Goal: Task Accomplishment & Management: Complete application form

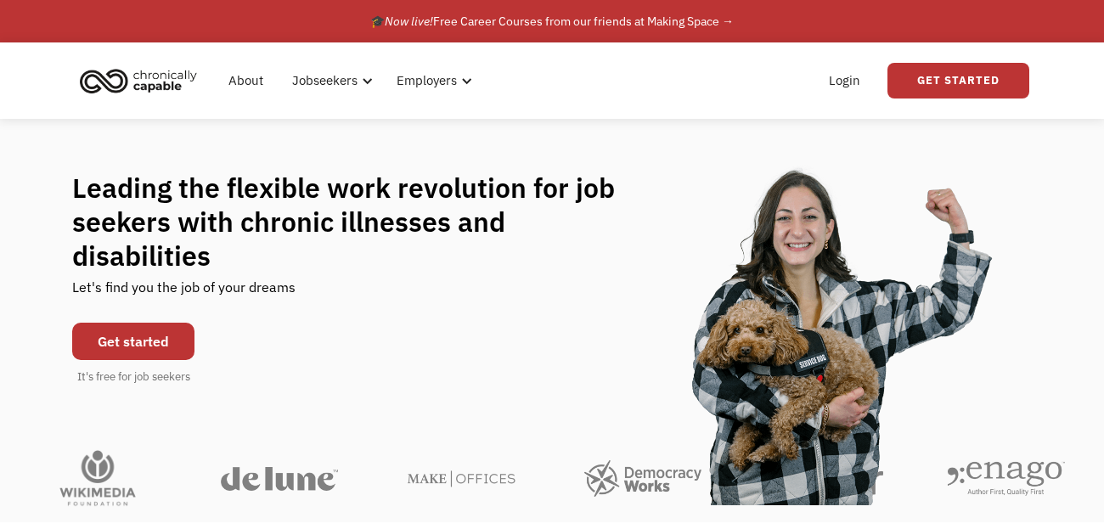
click at [138, 330] on link "Get started" at bounding box center [133, 341] width 122 height 37
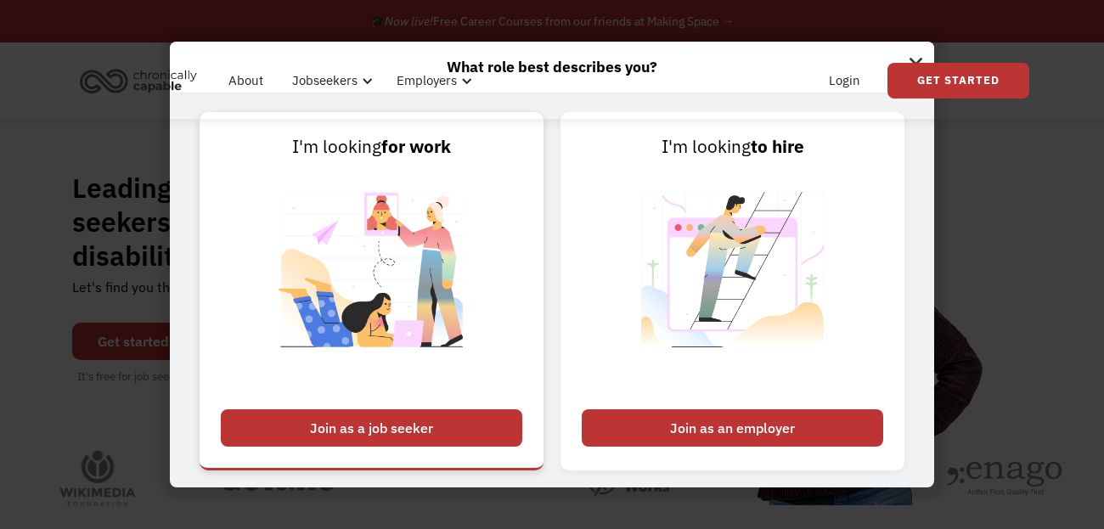
click at [398, 449] on link "I'm looking for work Join as a job seeker" at bounding box center [372, 291] width 344 height 358
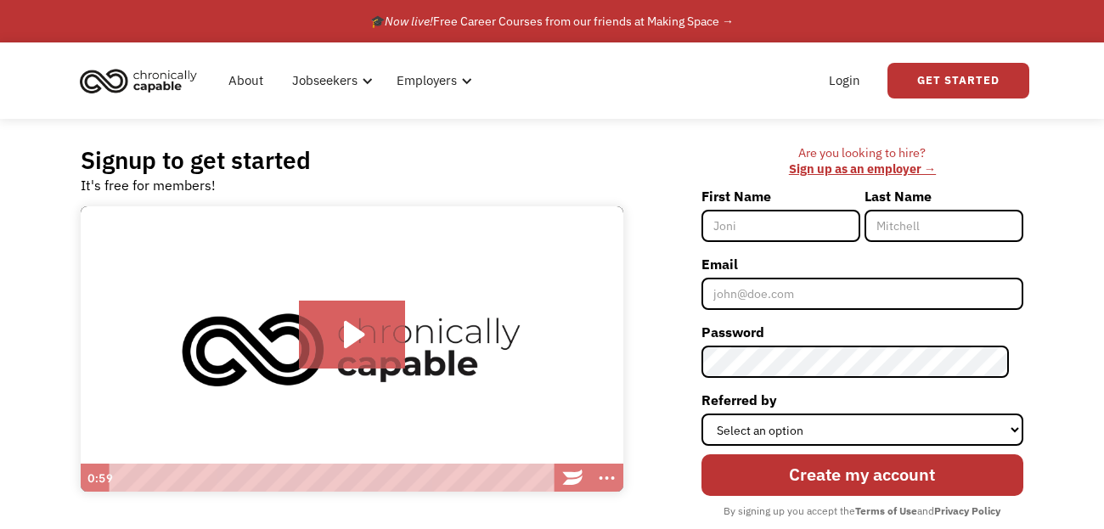
click at [801, 236] on input "First Name" at bounding box center [781, 226] width 159 height 32
type input "[PERSON_NAME]"
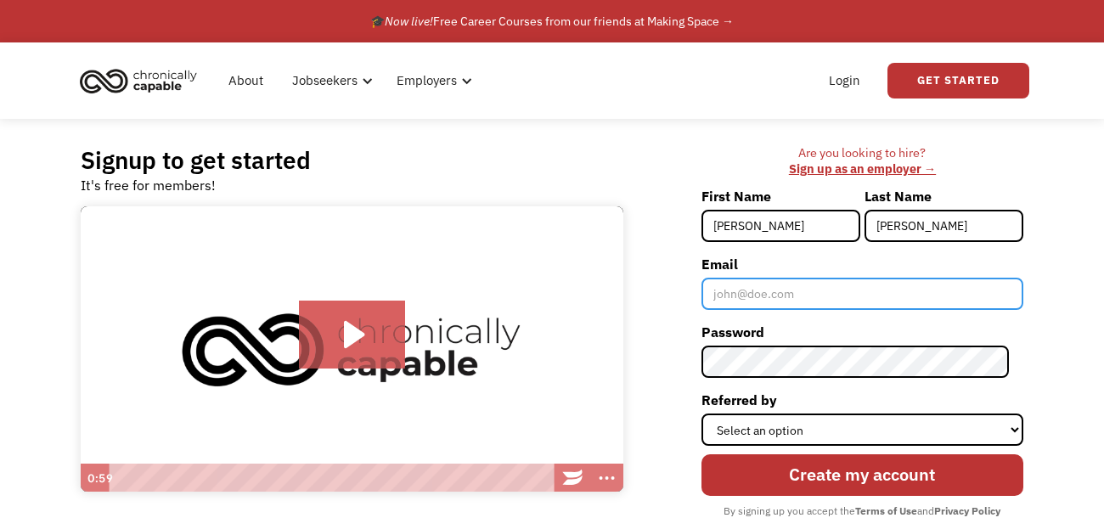
type input "[EMAIL_ADDRESS][PERSON_NAME][DOMAIN_NAME]"
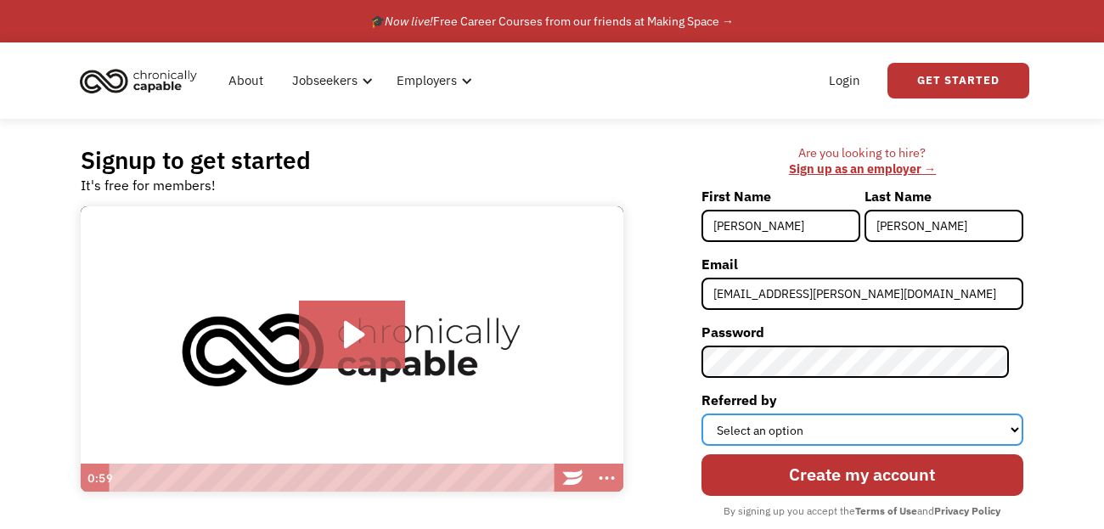
click at [808, 432] on select "Select an option Instagram Facebook Twitter Search Engine News Article Word of …" at bounding box center [863, 430] width 322 height 32
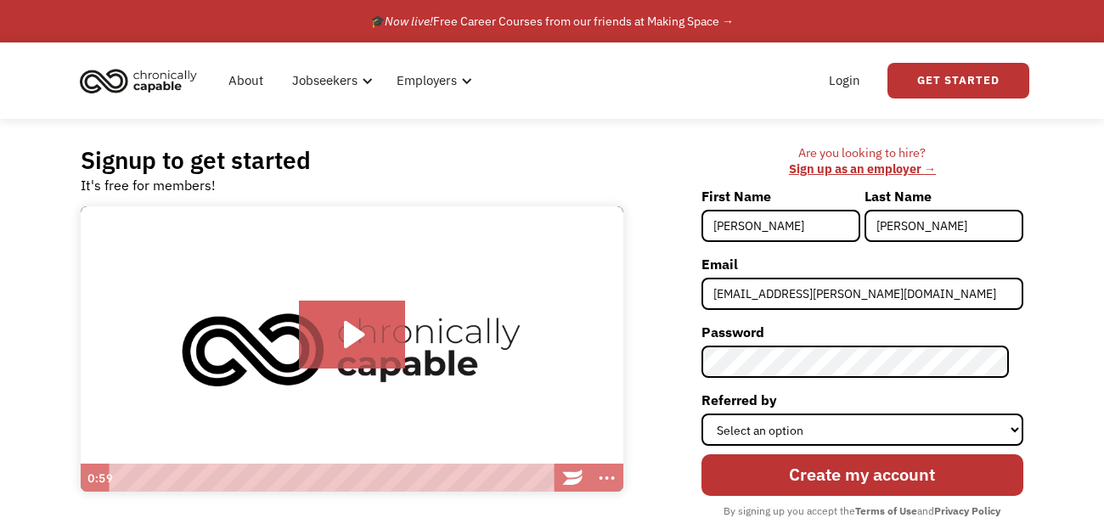
click at [618, 398] on img at bounding box center [352, 349] width 543 height 287
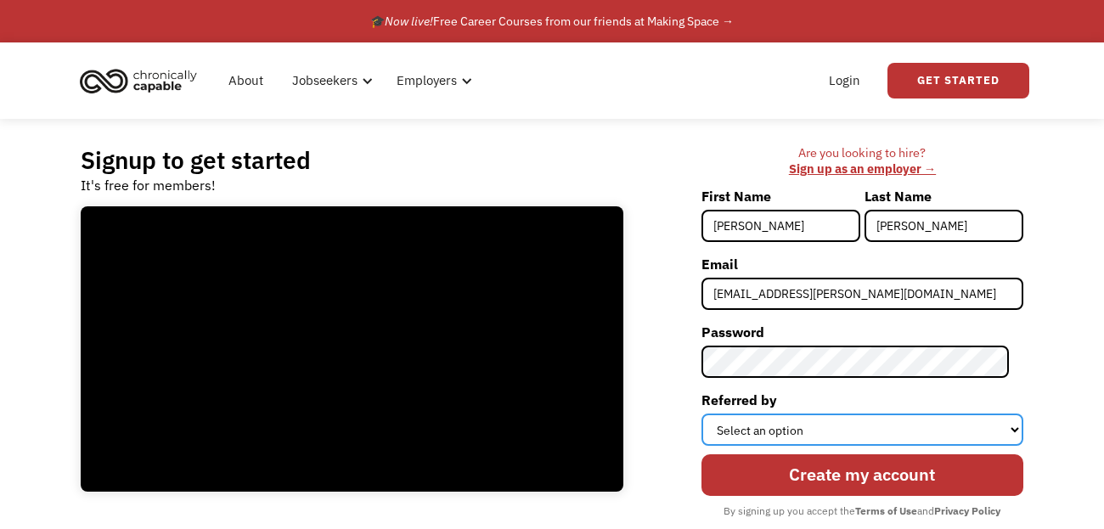
click at [738, 420] on select "Select an option Instagram Facebook Twitter Search Engine News Article Word of …" at bounding box center [863, 430] width 322 height 32
select select "Search Engine"
click at [716, 414] on select "Select an option Instagram Facebook Twitter Search Engine News Article Word of …" at bounding box center [863, 430] width 322 height 32
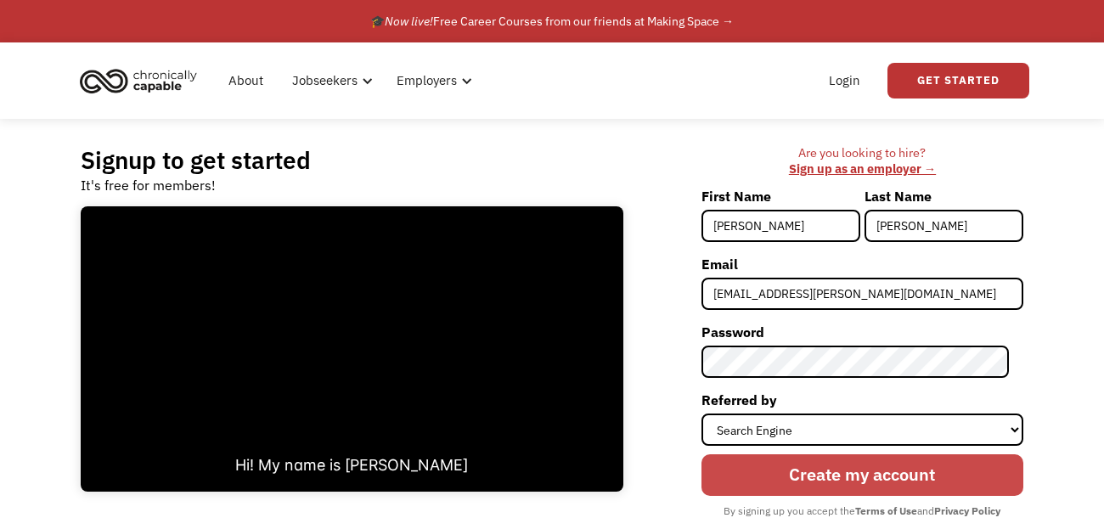
click at [865, 477] on input "Create my account" at bounding box center [863, 475] width 322 height 42
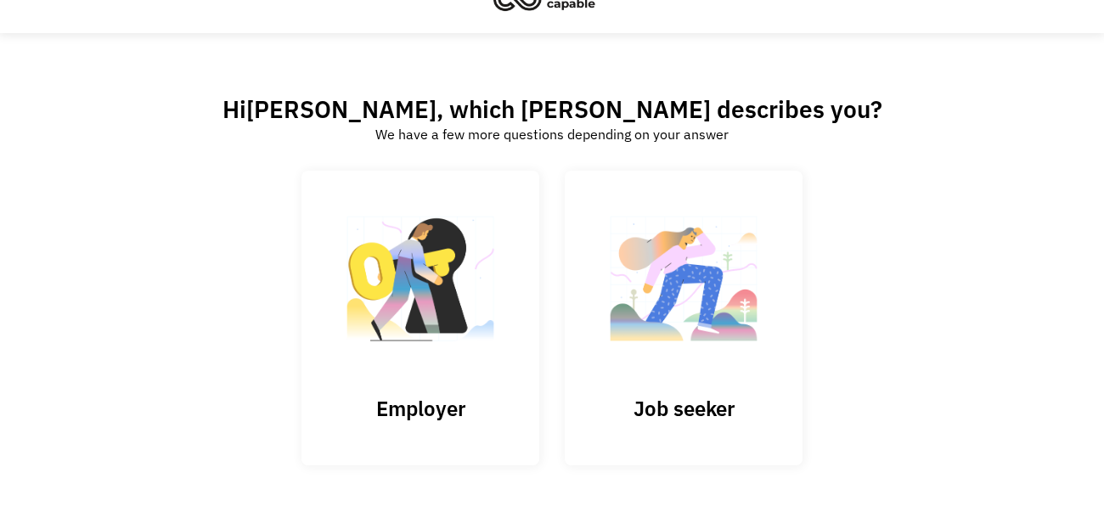
scroll to position [84, 0]
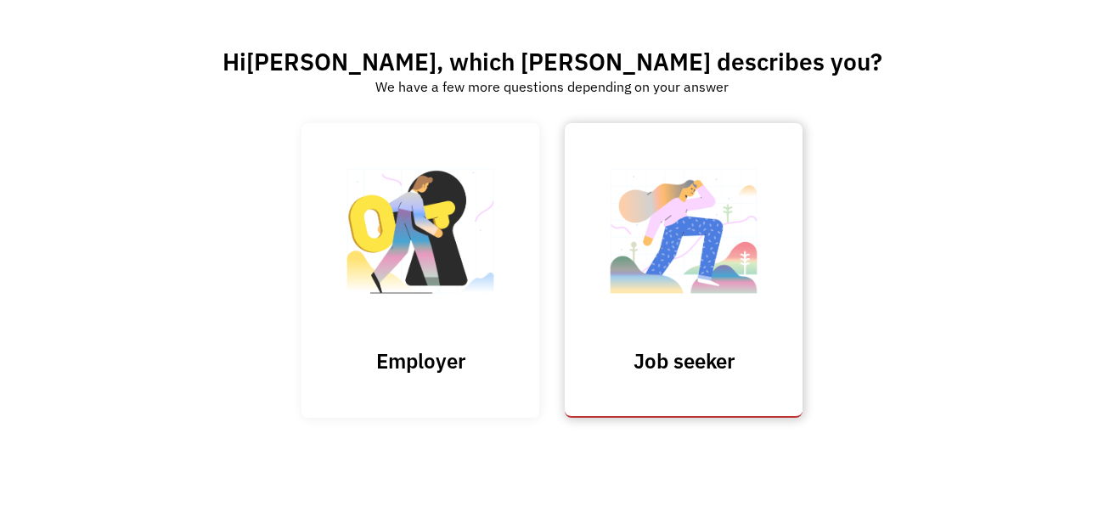
click at [655, 368] on h3 "Job seeker" at bounding box center [684, 360] width 170 height 25
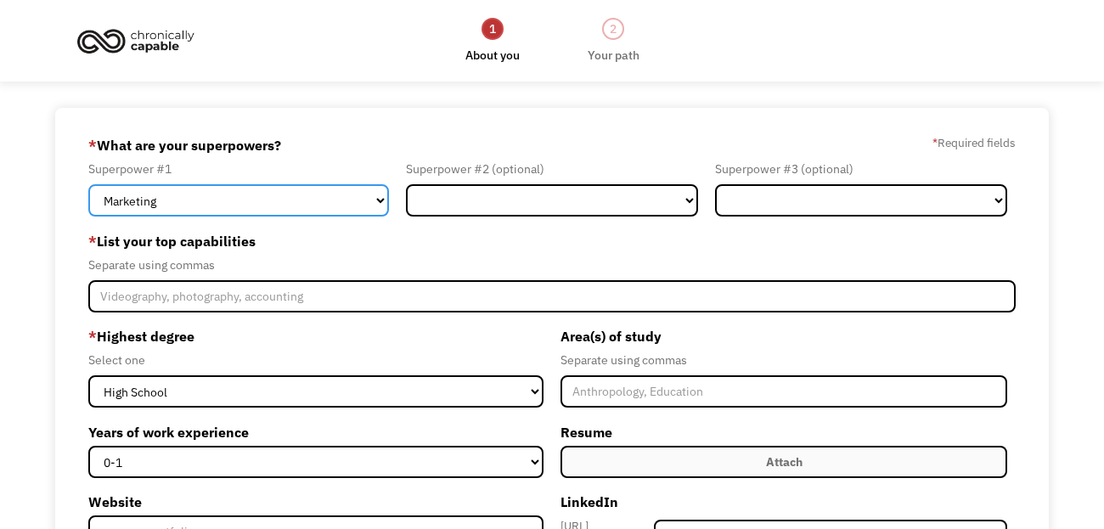
click at [381, 195] on select "Marketing Human Resources Finance Technology Operations Sales Industrial & Manu…" at bounding box center [238, 200] width 301 height 32
click at [88, 184] on select "Marketing Human Resources Finance Technology Operations Sales Industrial & Manu…" at bounding box center [238, 200] width 301 height 32
click at [386, 197] on select "Marketing Human Resources Finance Technology Operations Sales Industrial & Manu…" at bounding box center [238, 200] width 301 height 32
select select "Operations"
click at [88, 184] on select "Marketing Human Resources Finance Technology Operations Sales Industrial & Manu…" at bounding box center [238, 200] width 301 height 32
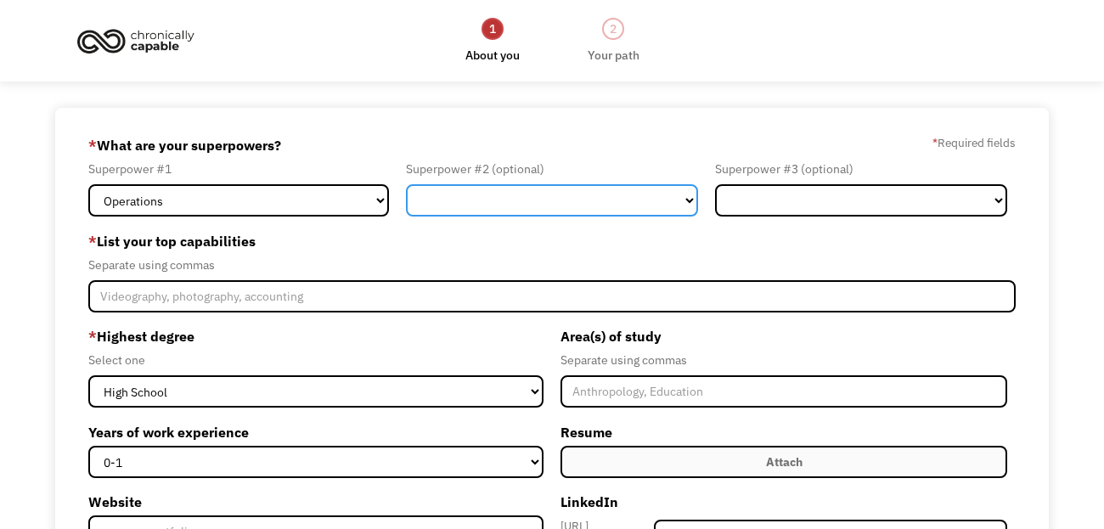
click at [523, 199] on select "Marketing Human Resources Finance Technology Operations Sales Industrial & Manu…" at bounding box center [552, 200] width 292 height 32
select select "Industrial & Manufacturing"
click at [406, 184] on select "Marketing Human Resources Finance Technology Operations Sales Industrial & Manu…" at bounding box center [552, 200] width 292 height 32
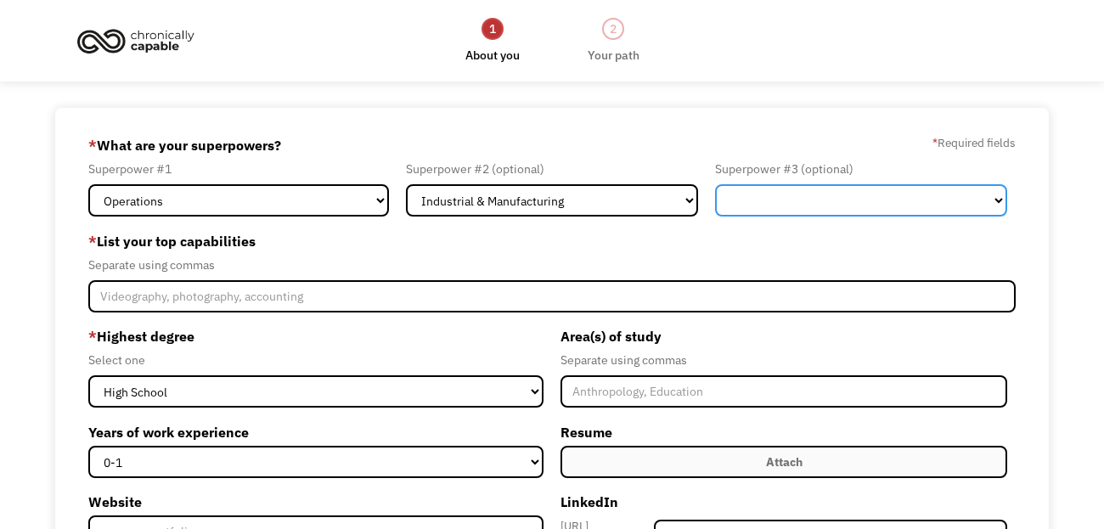
click at [788, 201] on select "Marketing Human Resources Finance Technology Operations Sales Industrial & Manu…" at bounding box center [861, 200] width 292 height 32
select select "Sales"
click at [715, 184] on select "Marketing Human Resources Finance Technology Operations Sales Industrial & Manu…" at bounding box center [861, 200] width 292 height 32
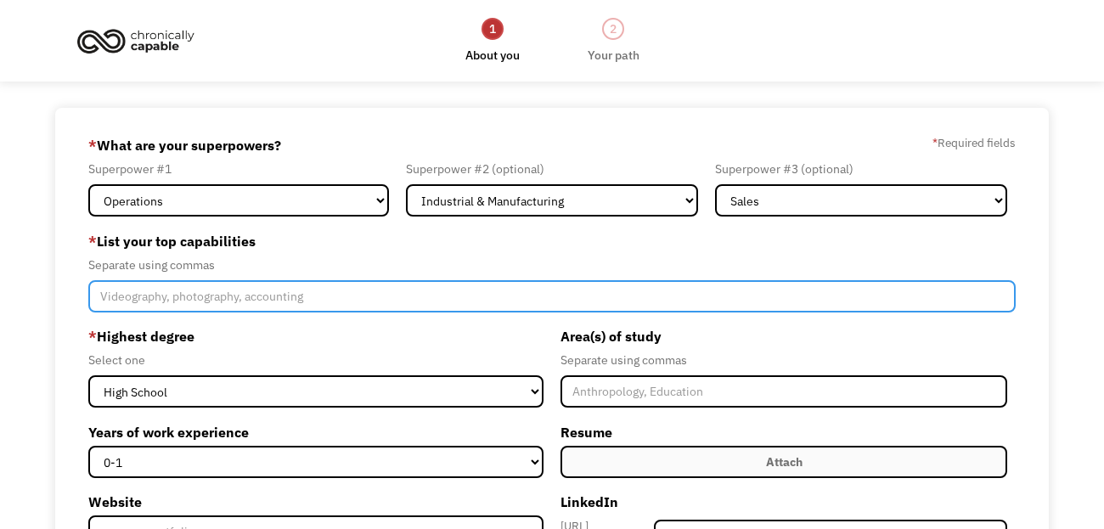
click at [340, 295] on input "Member-Create-Step1" at bounding box center [552, 296] width 928 height 32
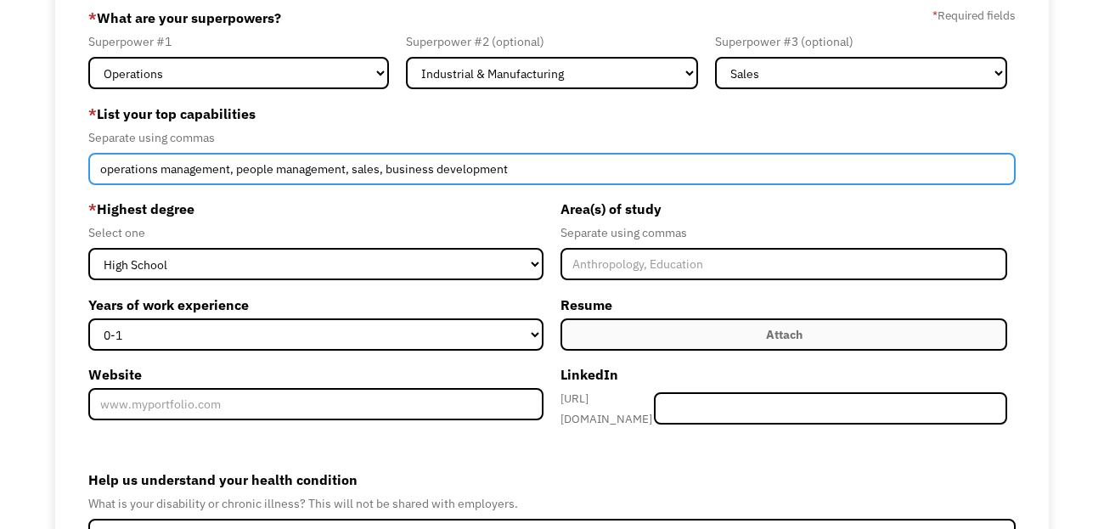
scroll to position [128, 0]
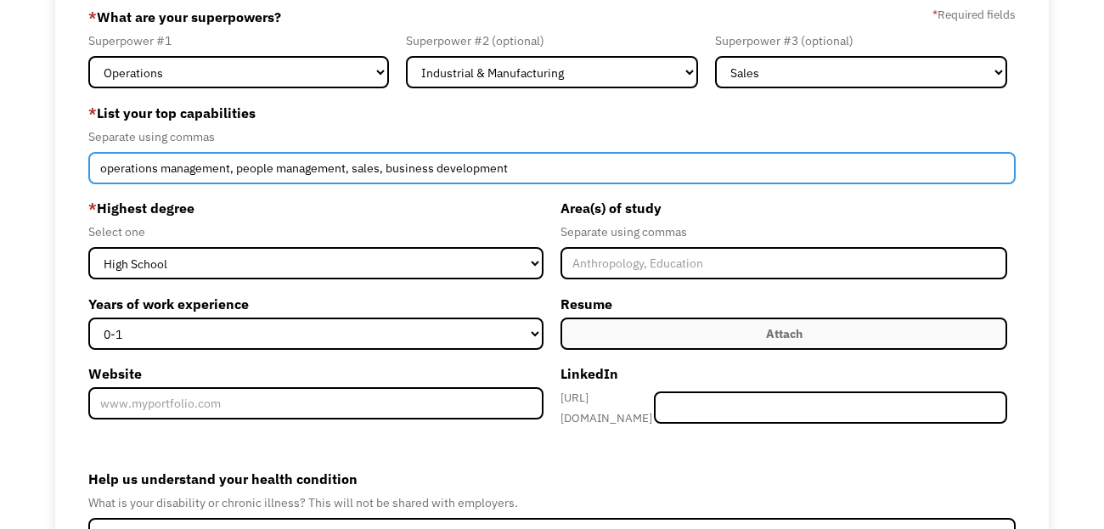
type input "operations management, people management, sales, business development"
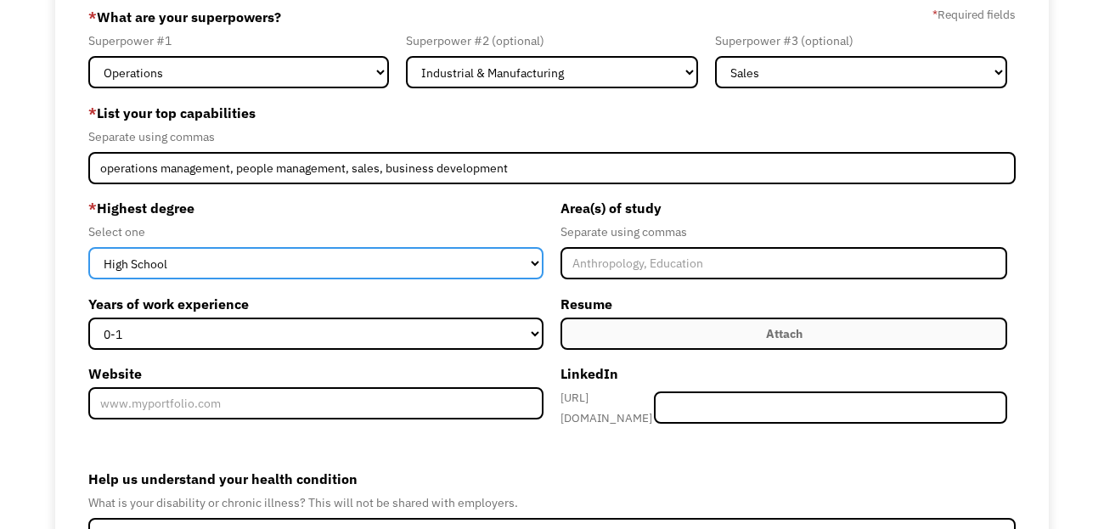
click at [274, 268] on select "High School Associates Bachelors Master's PhD" at bounding box center [315, 263] width 455 height 32
select select "masters"
click at [88, 247] on select "High School Associates Bachelors Master's PhD" at bounding box center [315, 263] width 455 height 32
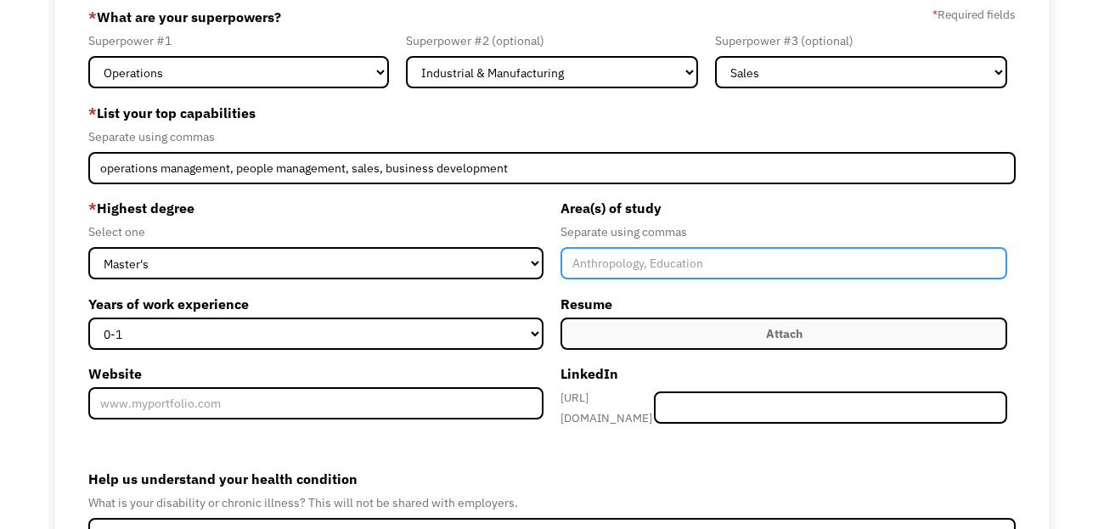
click at [608, 264] on input "Member-Create-Step1" at bounding box center [784, 263] width 447 height 32
type input "m"
type input "Business Administration"
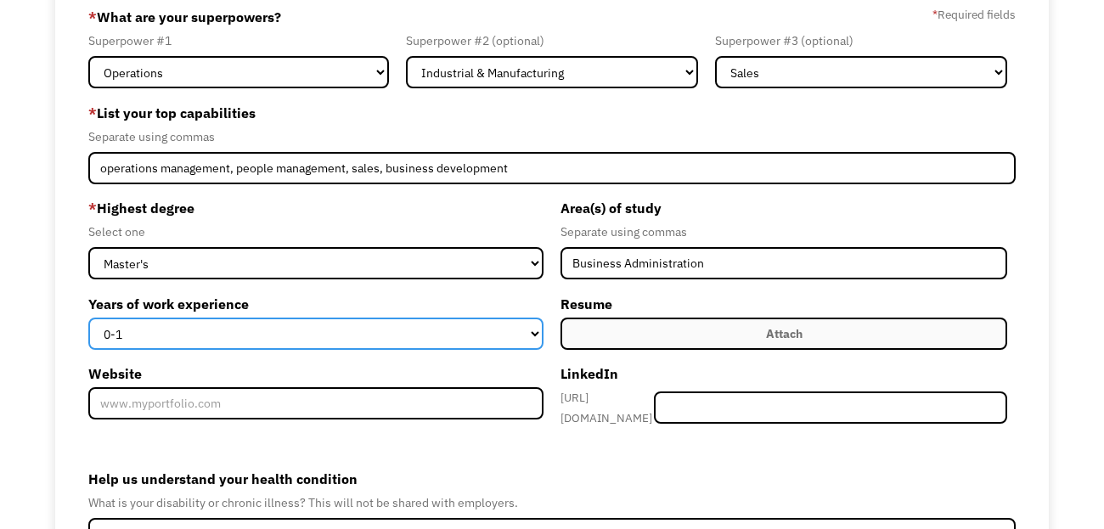
click at [533, 330] on select "0-1 2-4 5-10 11-15 15+" at bounding box center [315, 334] width 455 height 32
select select "15+"
click at [88, 318] on select "0-1 2-4 5-10 11-15 15+" at bounding box center [315, 334] width 455 height 32
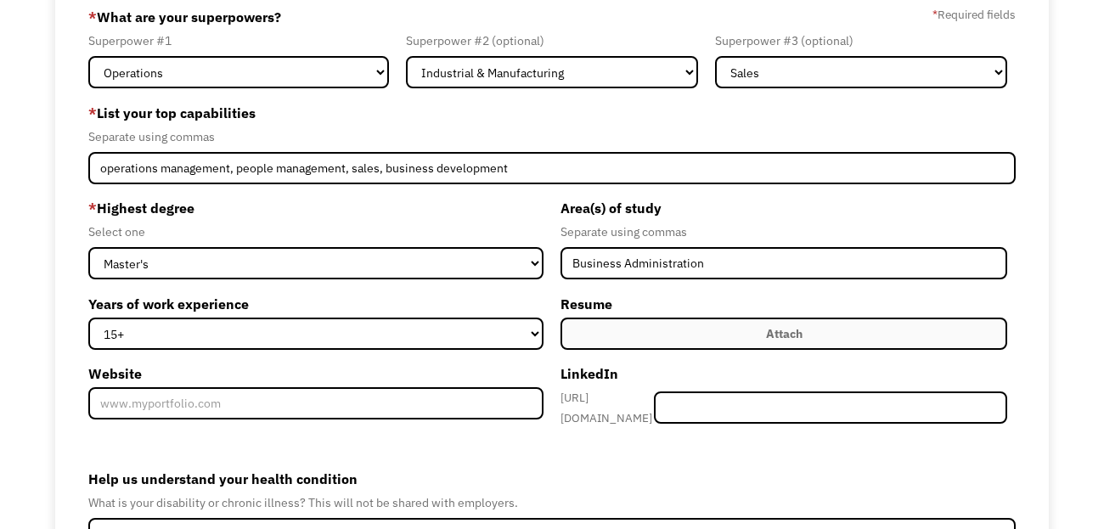
click at [714, 327] on label "Attach" at bounding box center [784, 334] width 447 height 32
click at [657, 329] on label "Attach" at bounding box center [784, 334] width 447 height 32
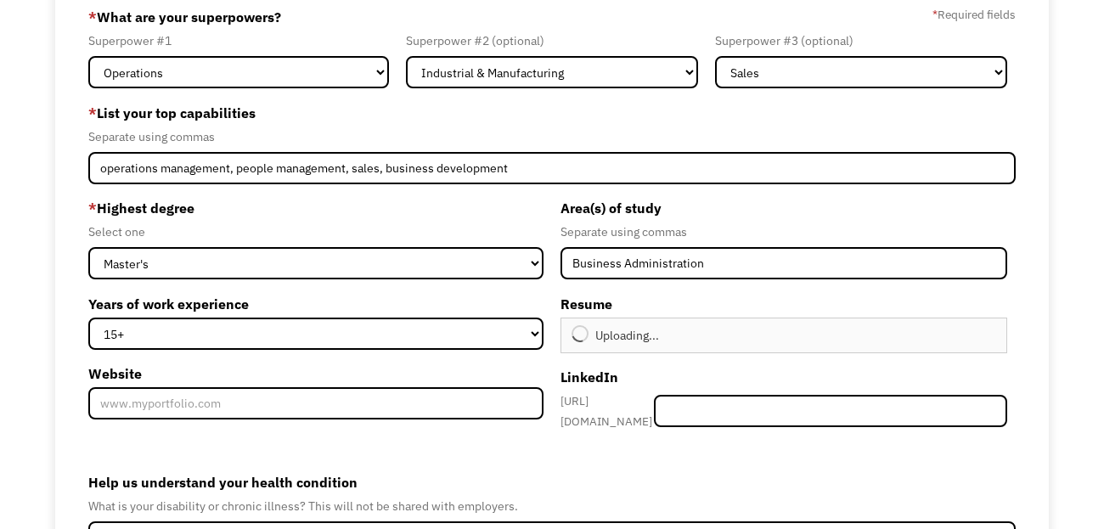
type input "Continue"
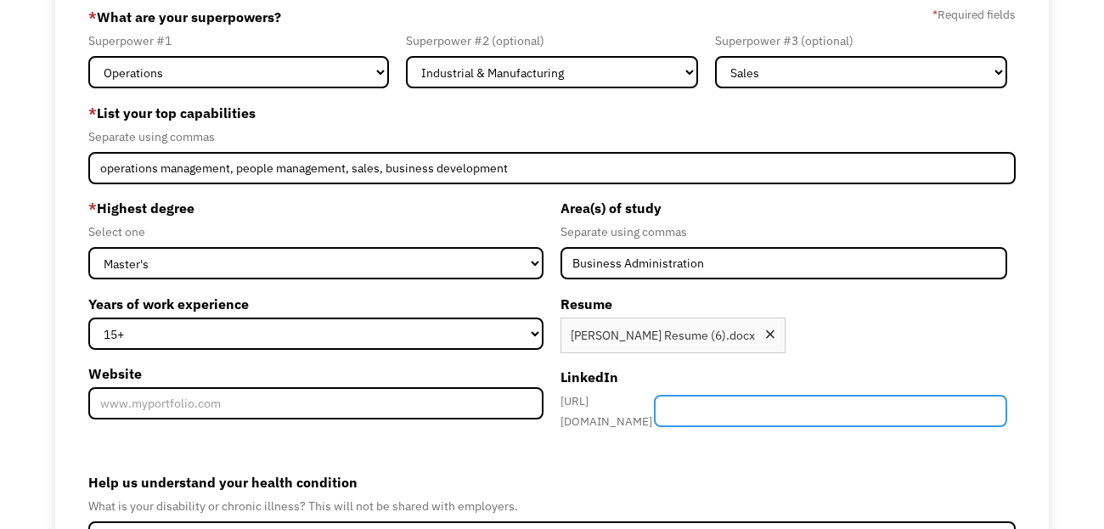
click at [757, 410] on input "Member-Create-Step1" at bounding box center [830, 411] width 353 height 32
paste input "https://www.linkedin.com/in/michael-k-persico-14566730/"
click at [830, 407] on input "https://www.linkedin.com/in/michael-k-persico-14566730/" at bounding box center [830, 411] width 353 height 32
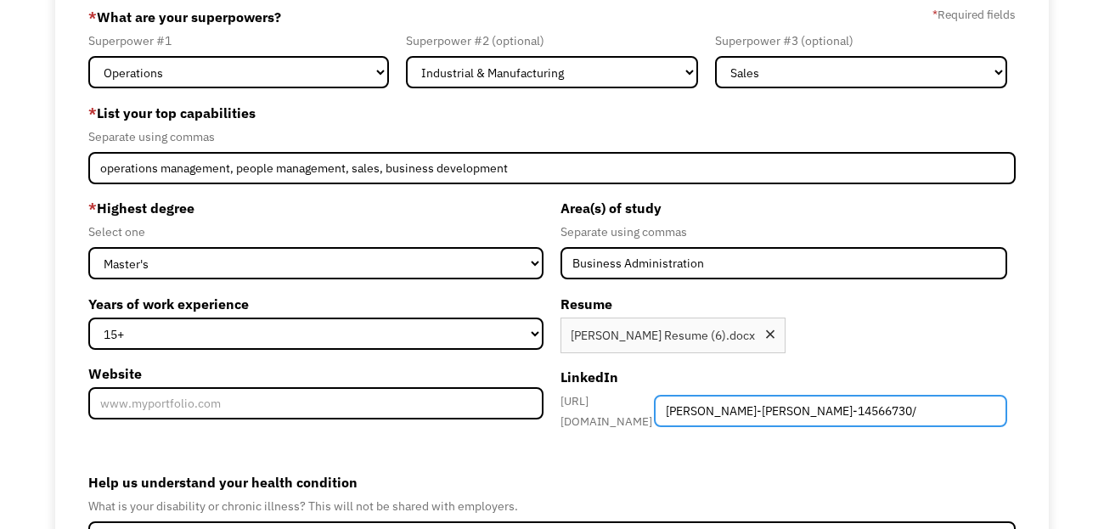
type input "michael-k-persico-14566730/"
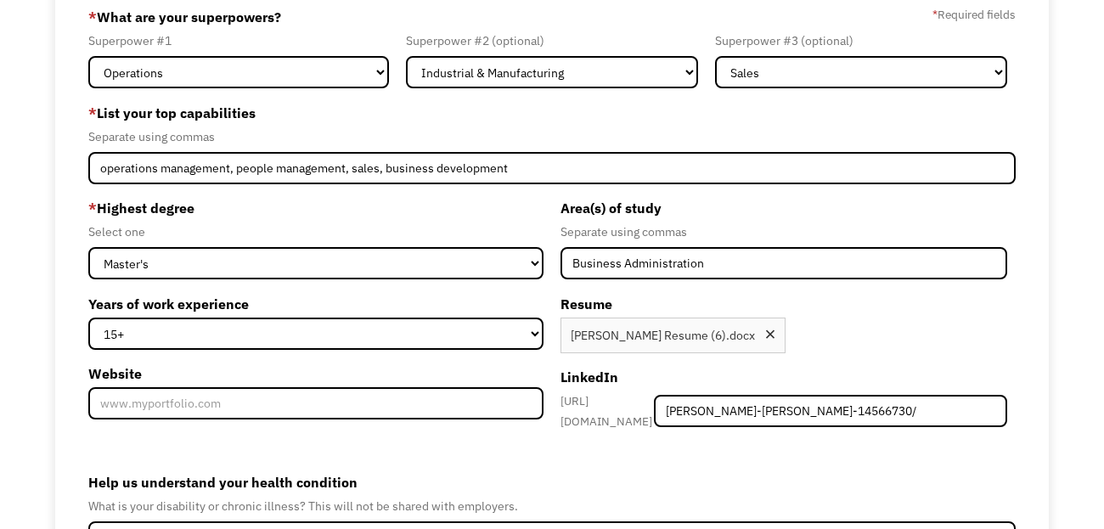
click at [519, 473] on label "Help us understand your health condition" at bounding box center [552, 482] width 928 height 27
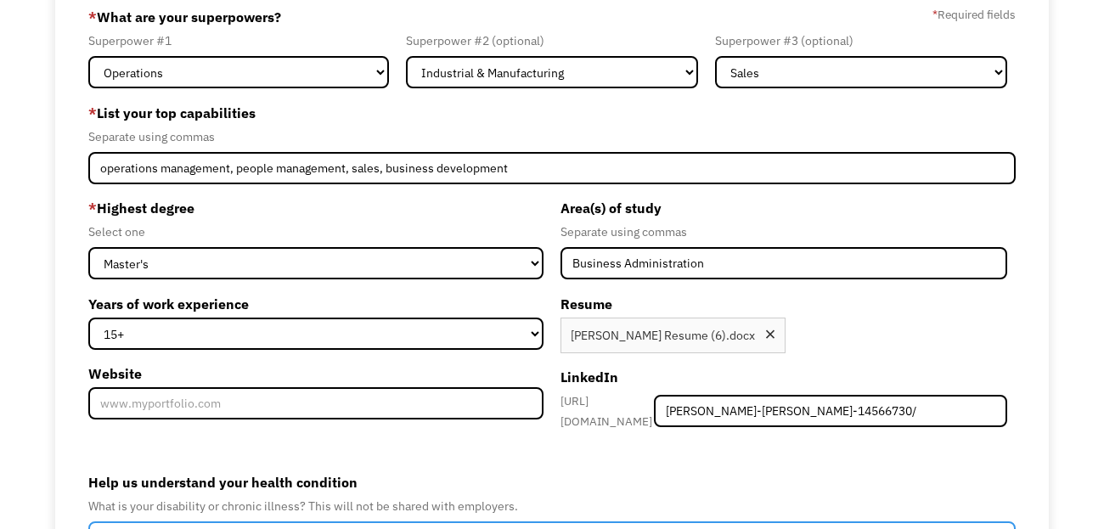
click at [519, 522] on input "Help us understand your health condition" at bounding box center [552, 538] width 928 height 32
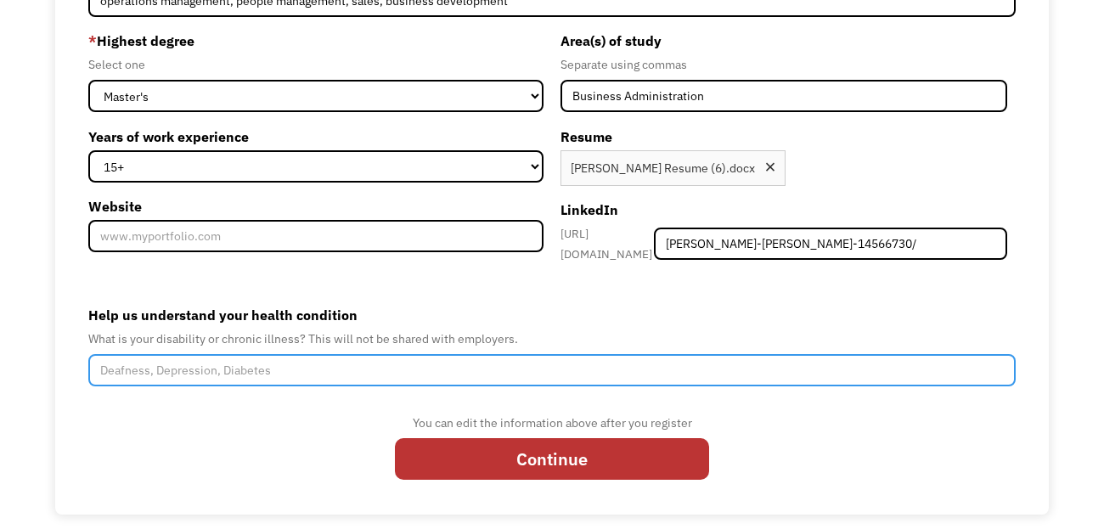
scroll to position [296, 0]
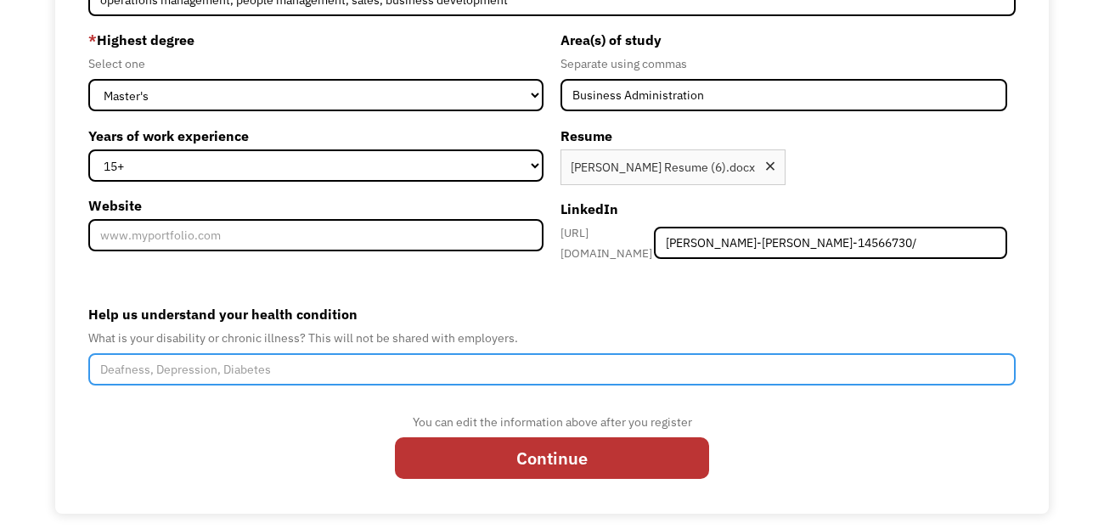
click at [330, 366] on input "Help us understand your health condition" at bounding box center [552, 369] width 928 height 32
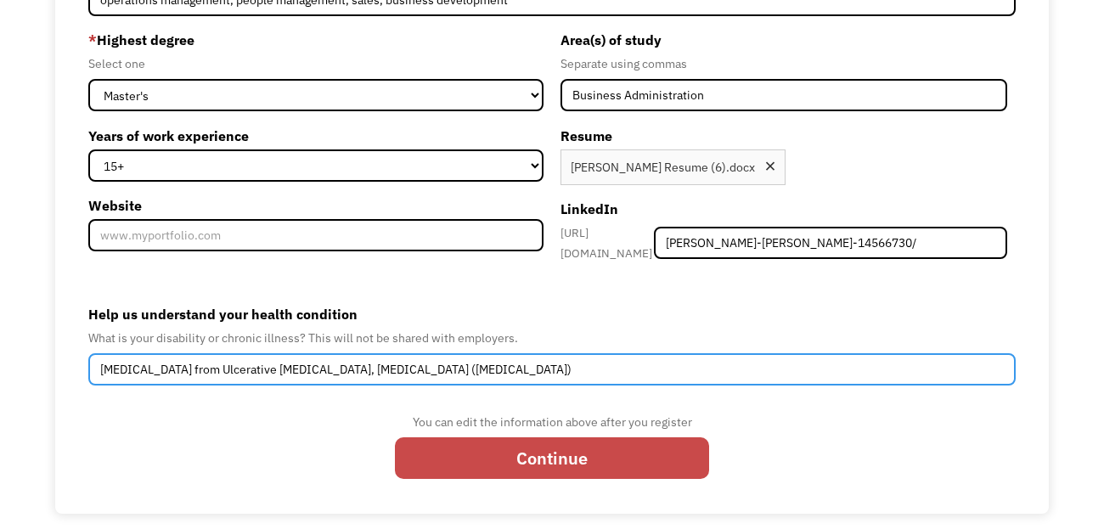
type input "Ileostomy from Ulcerative Colitis, Bronchiectasis (COPD)"
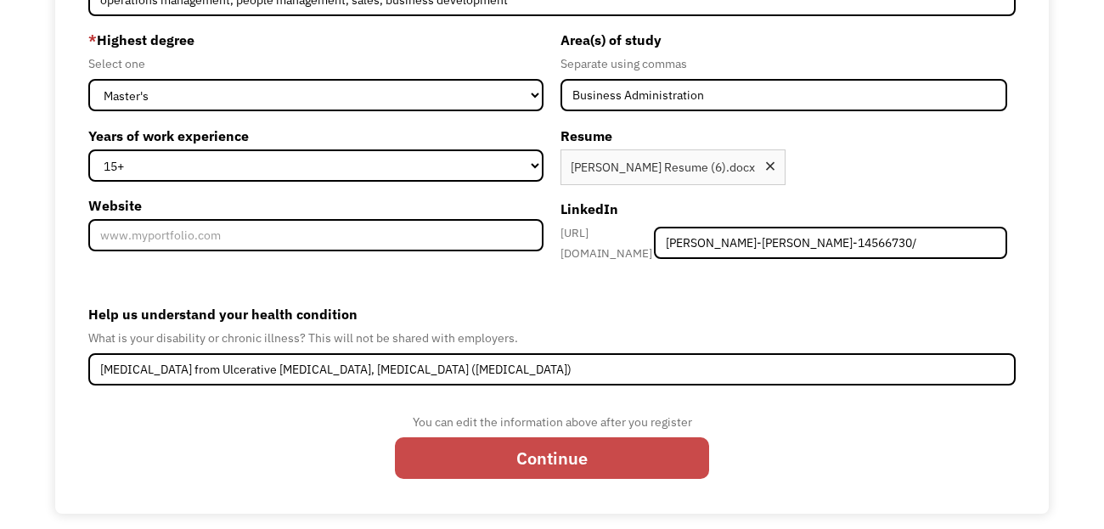
click at [535, 451] on input "Continue" at bounding box center [552, 458] width 314 height 42
type input "Please wait..."
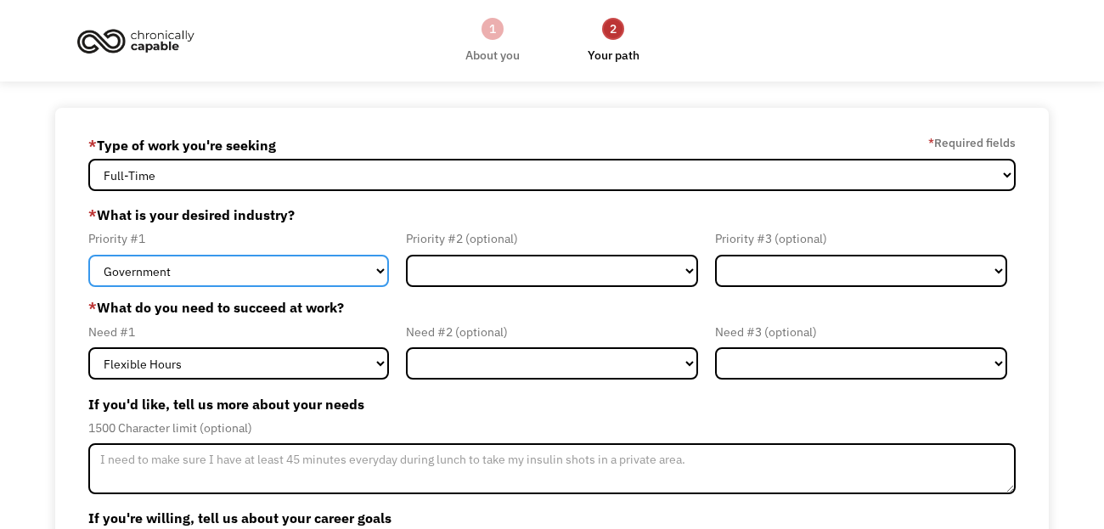
click at [379, 271] on select "Government Finance & Insurance Health & Social Care Tech & Engineering Creative…" at bounding box center [238, 271] width 301 height 32
click at [378, 271] on select "Government Finance & Insurance Health & Social Care Tech & Engineering Creative…" at bounding box center [238, 271] width 301 height 32
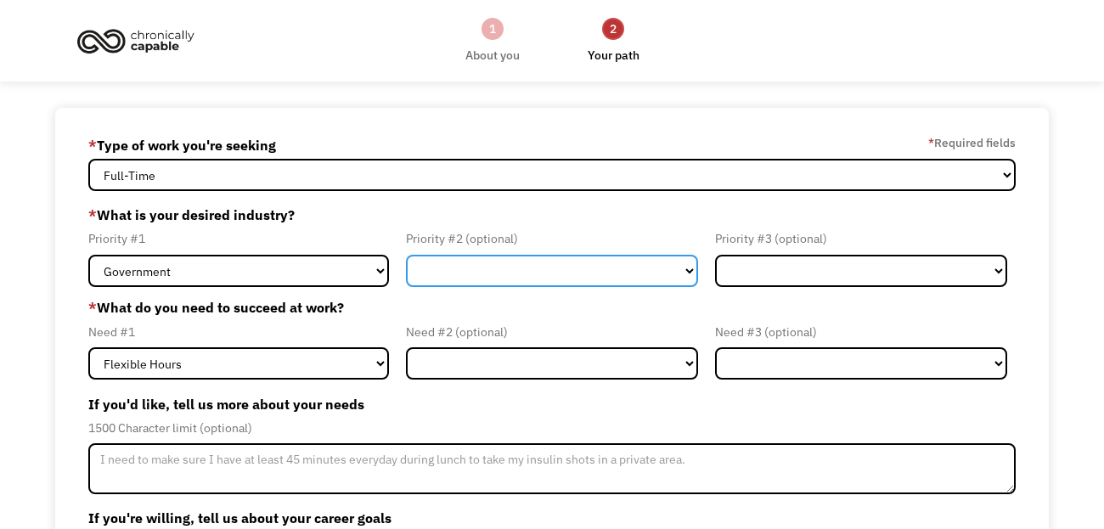
click at [631, 269] on select "Government Finance & Insurance Health & Social Care Tech & Engineering Creative…" at bounding box center [552, 271] width 292 height 32
select select "Administrative"
click at [406, 255] on select "Government Finance & Insurance Health & Social Care Tech & Engineering Creative…" at bounding box center [552, 271] width 292 height 32
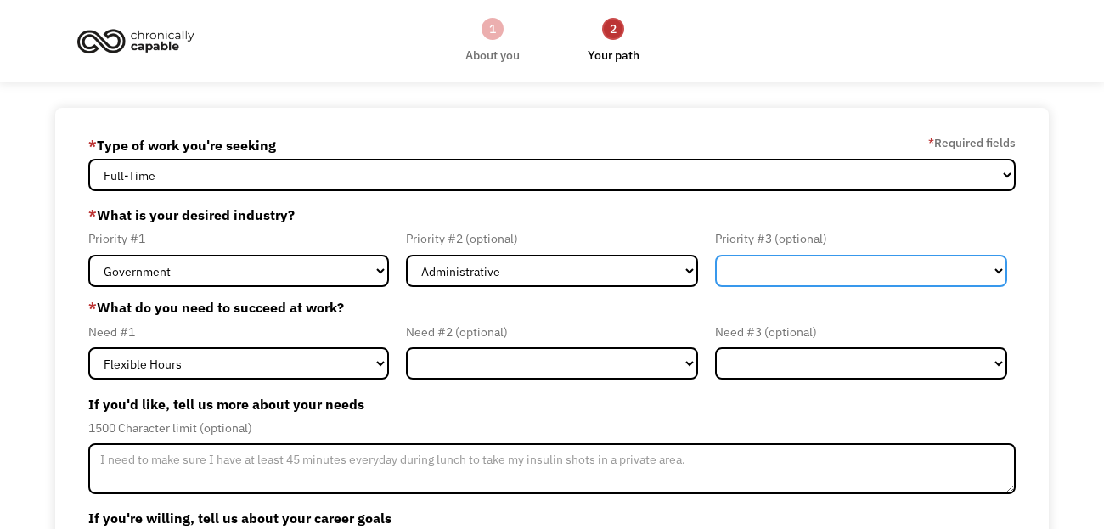
click at [796, 274] on select "Government Finance & Insurance Health & Social Care Tech & Engineering Creative…" at bounding box center [861, 271] width 292 height 32
select select "Other"
click at [715, 255] on select "Government Finance & Insurance Health & Social Care Tech & Engineering Creative…" at bounding box center [861, 271] width 292 height 32
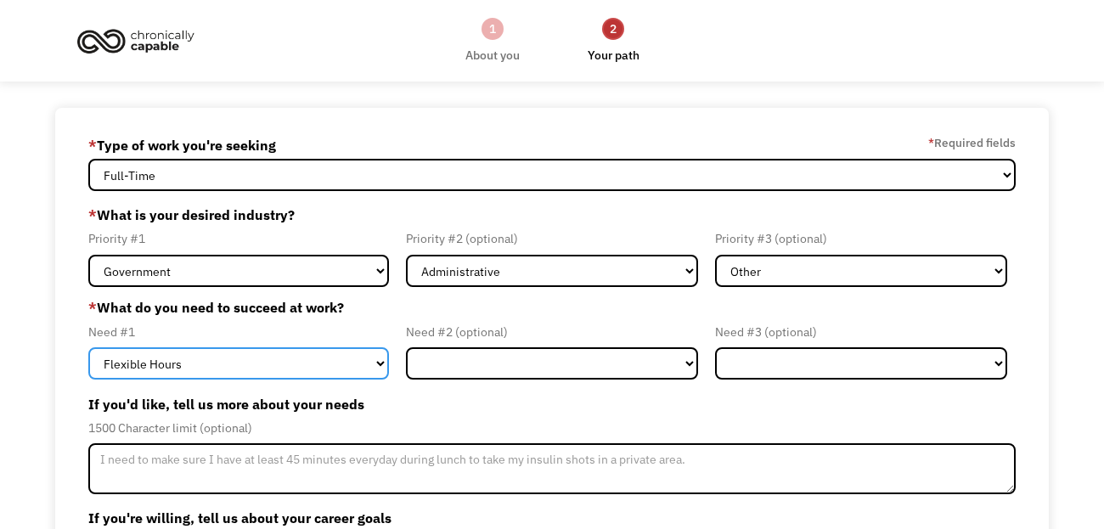
click at [370, 359] on select "Flexible Hours Remote Work Service Animal On-site Accommodations Visual Support…" at bounding box center [238, 363] width 301 height 32
select select "Remote Work"
click at [88, 347] on select "Flexible Hours Remote Work Service Animal On-site Accommodations Visual Support…" at bounding box center [238, 363] width 301 height 32
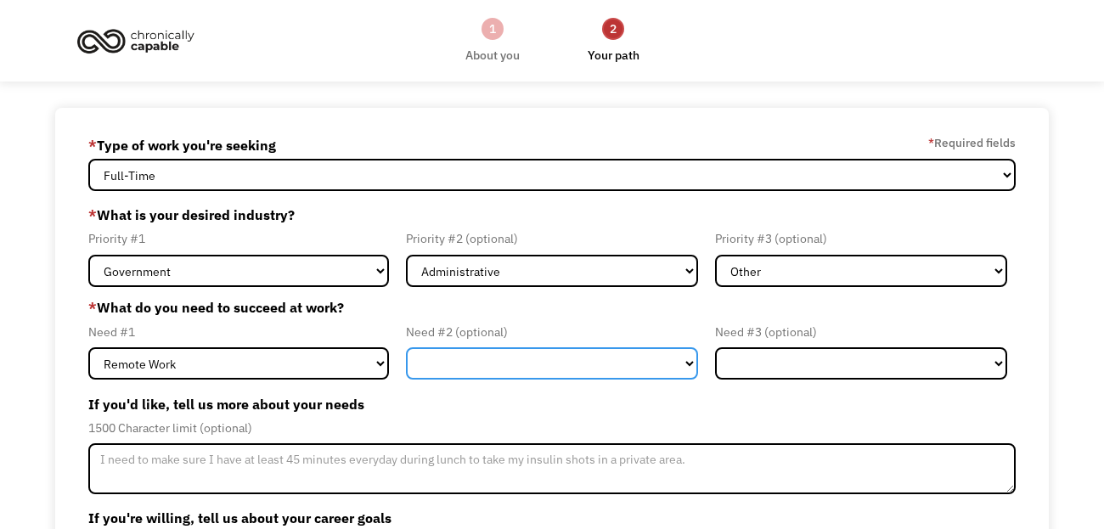
click at [555, 368] on select "Flexible Hours Remote Work Service Animal On-site Accommodations Visual Support…" at bounding box center [552, 363] width 292 height 32
select select "Flexible Hours"
click at [406, 347] on select "Flexible Hours Remote Work Service Animal On-site Accommodations Visual Support…" at bounding box center [552, 363] width 292 height 32
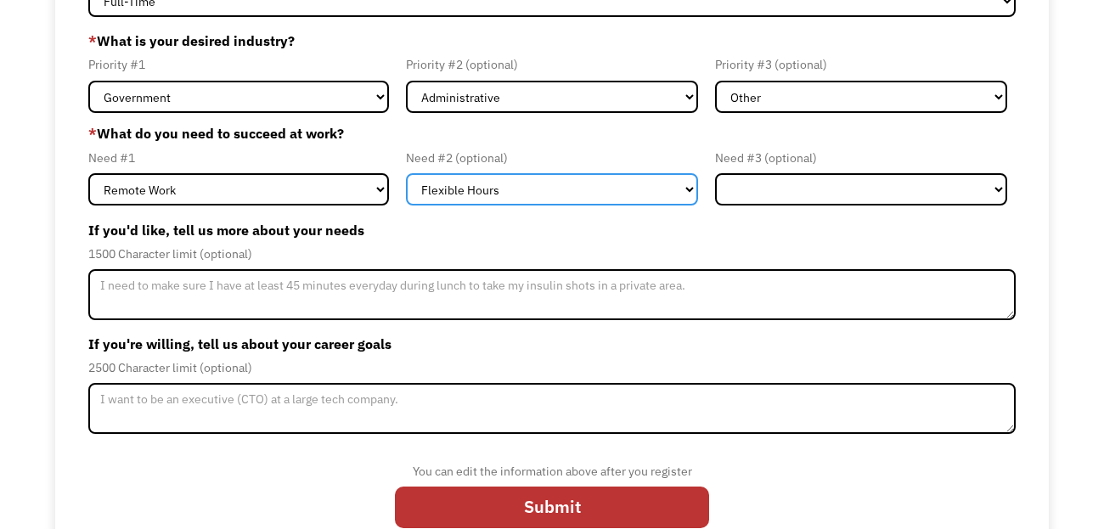
scroll to position [205, 0]
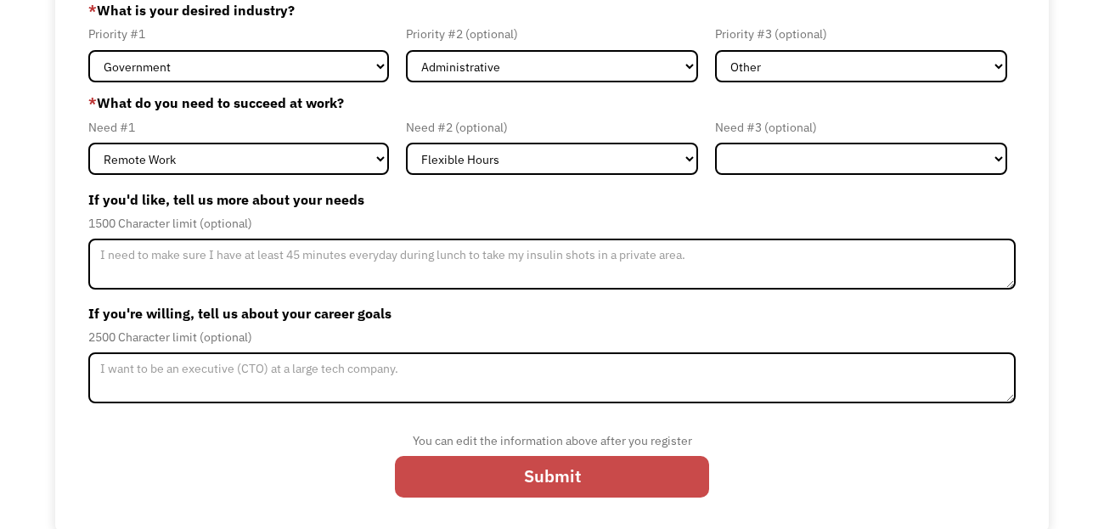
click at [581, 479] on input "Submit" at bounding box center [552, 477] width 314 height 42
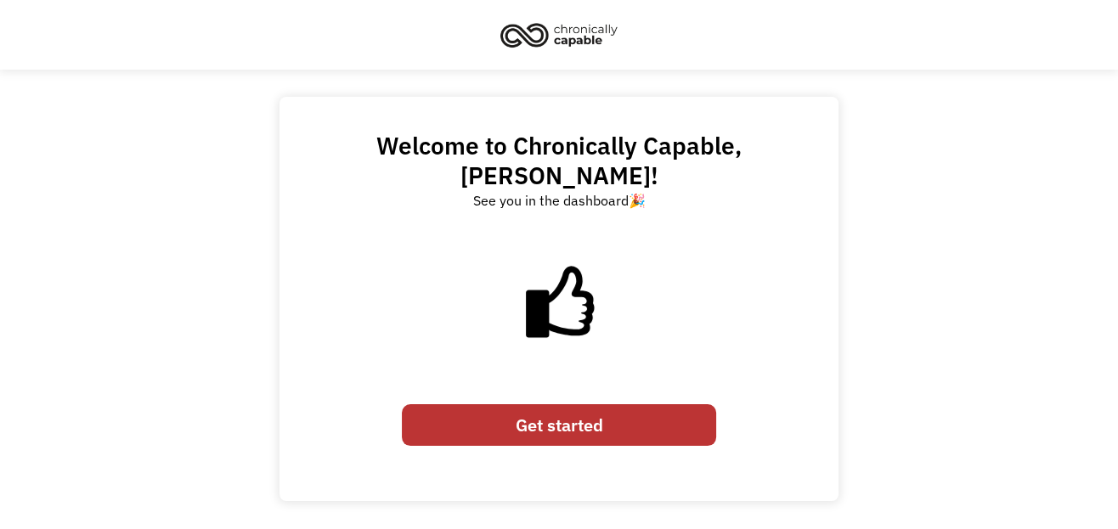
click at [572, 404] on link "Get started" at bounding box center [559, 425] width 314 height 42
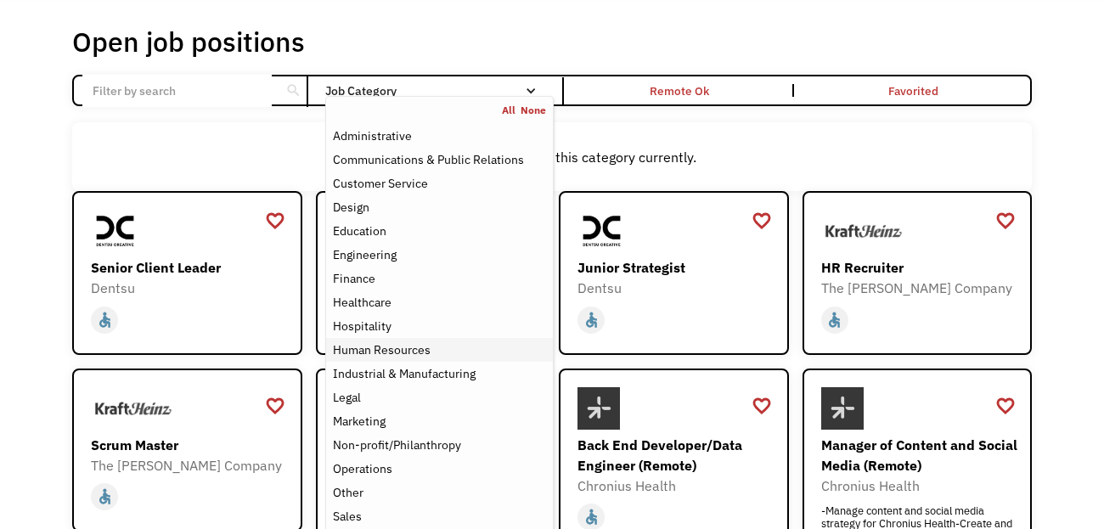
scroll to position [79, 0]
click at [425, 370] on div "Industrial & Manufacturing" at bounding box center [404, 374] width 143 height 20
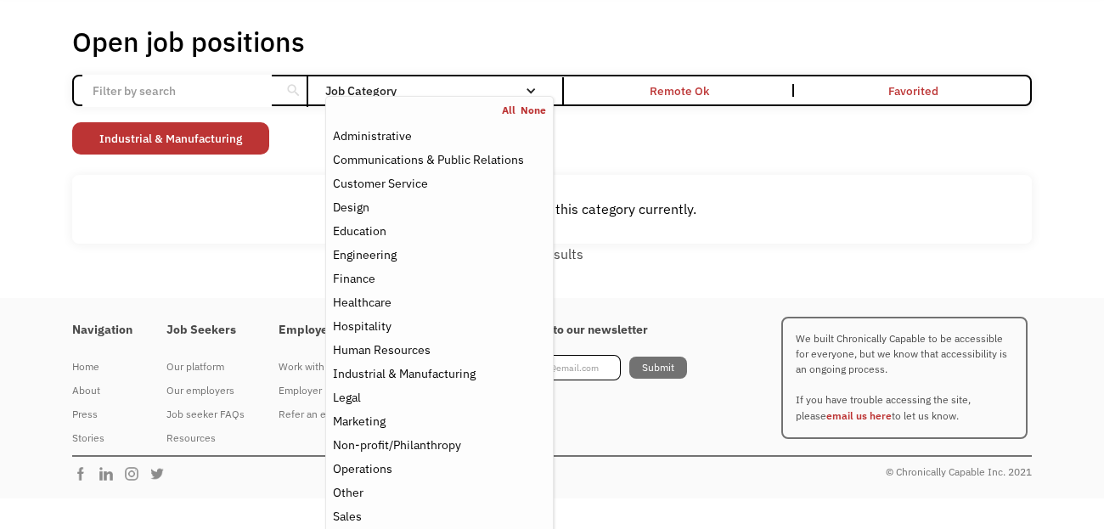
click at [268, 90] on input "Email Form" at bounding box center [176, 91] width 189 height 32
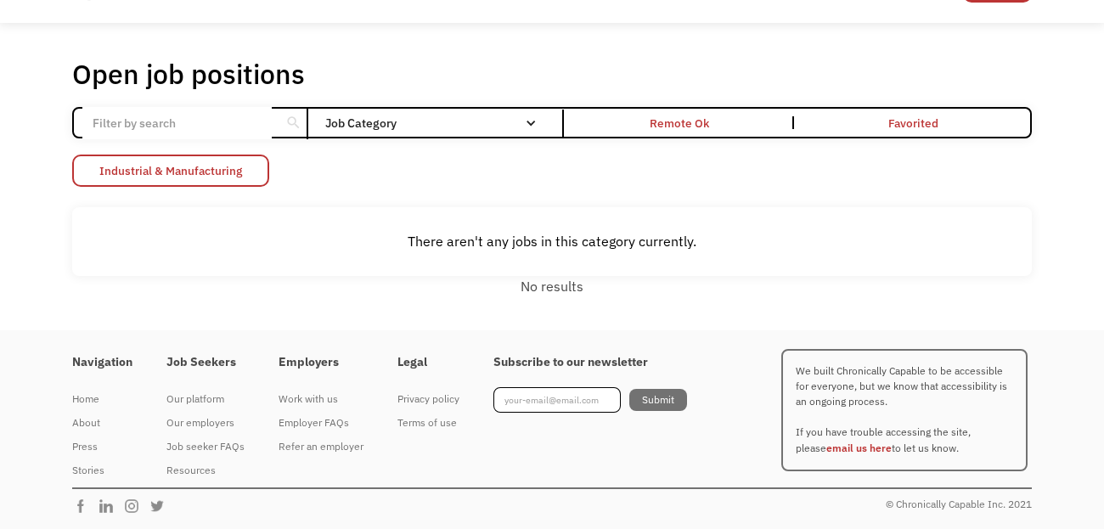
click at [248, 171] on link "Industrial & Manufacturing" at bounding box center [170, 171] width 197 height 32
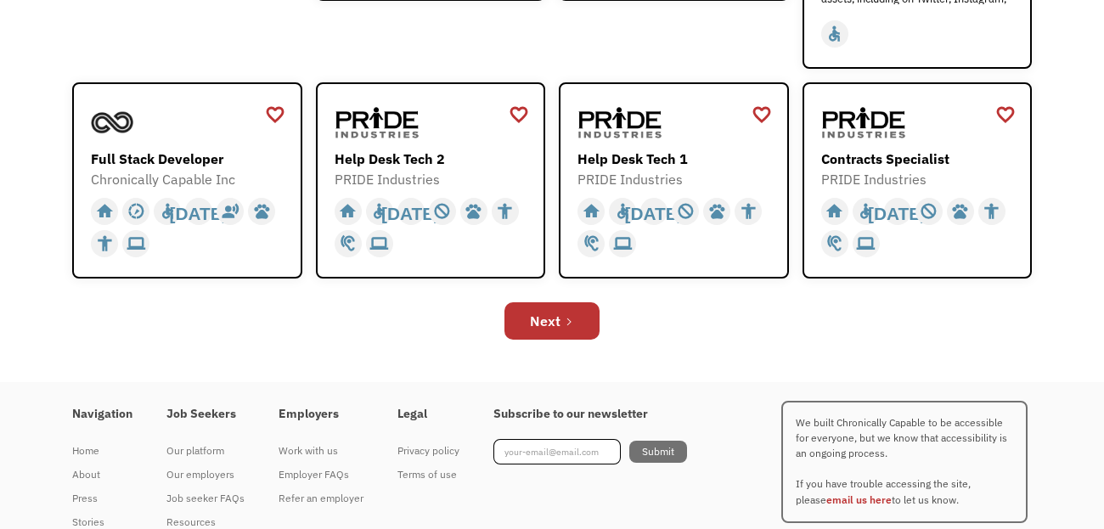
scroll to position [680, 0]
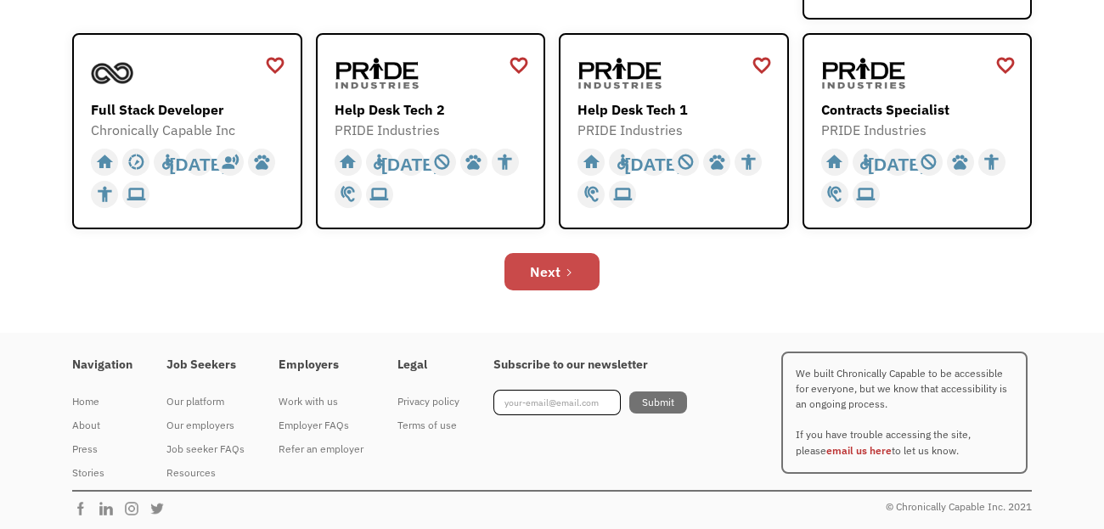
click at [541, 275] on div "Next" at bounding box center [545, 272] width 31 height 20
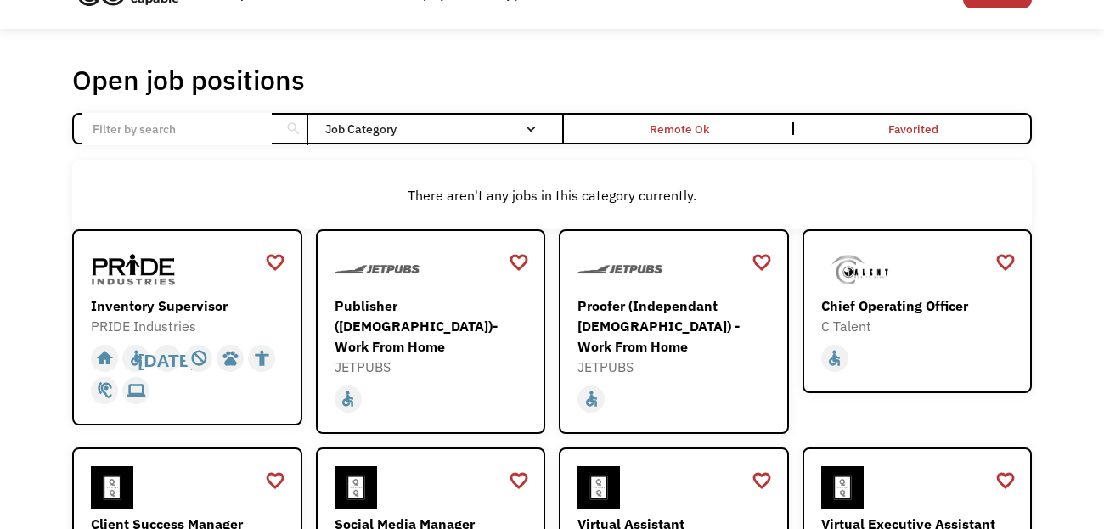
scroll to position [43, 0]
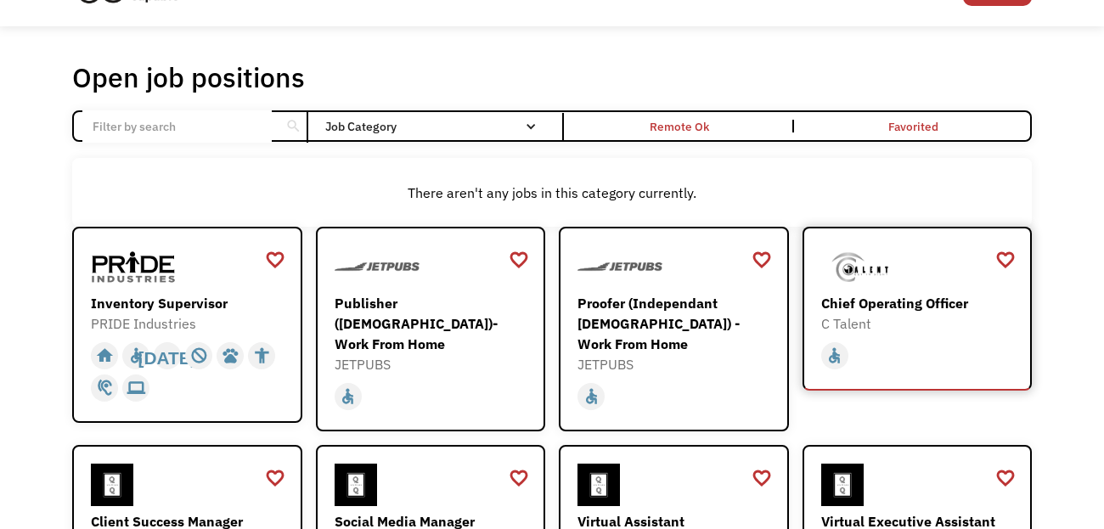
click at [899, 309] on div "Chief Operating Officer" at bounding box center [919, 303] width 197 height 20
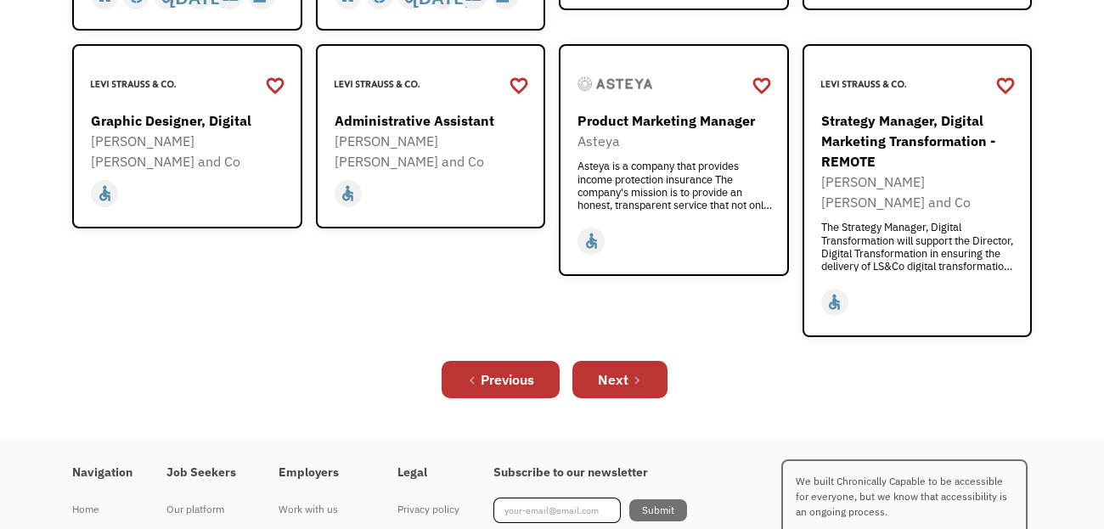
scroll to position [681, 0]
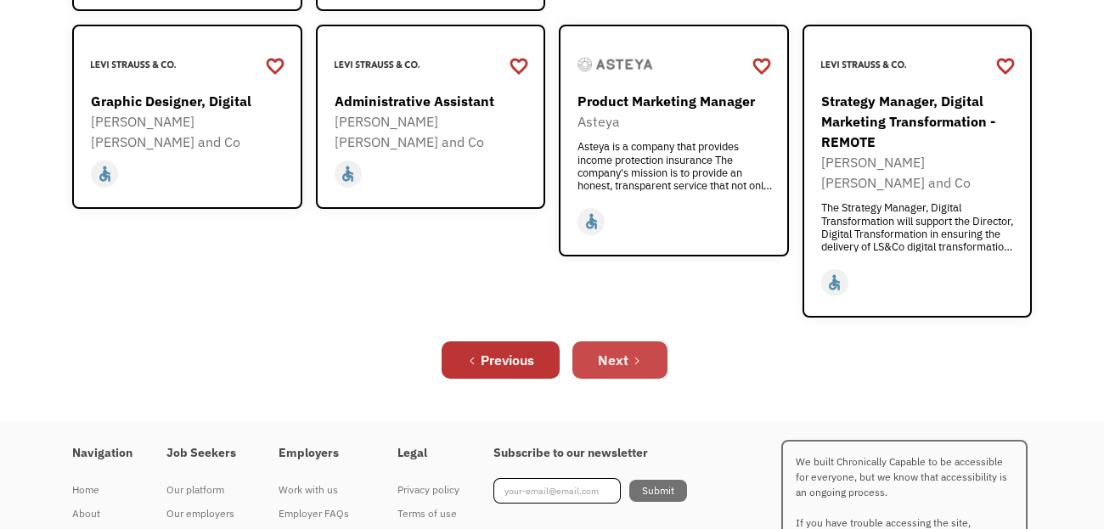
click at [618, 350] on div "Next" at bounding box center [613, 360] width 31 height 20
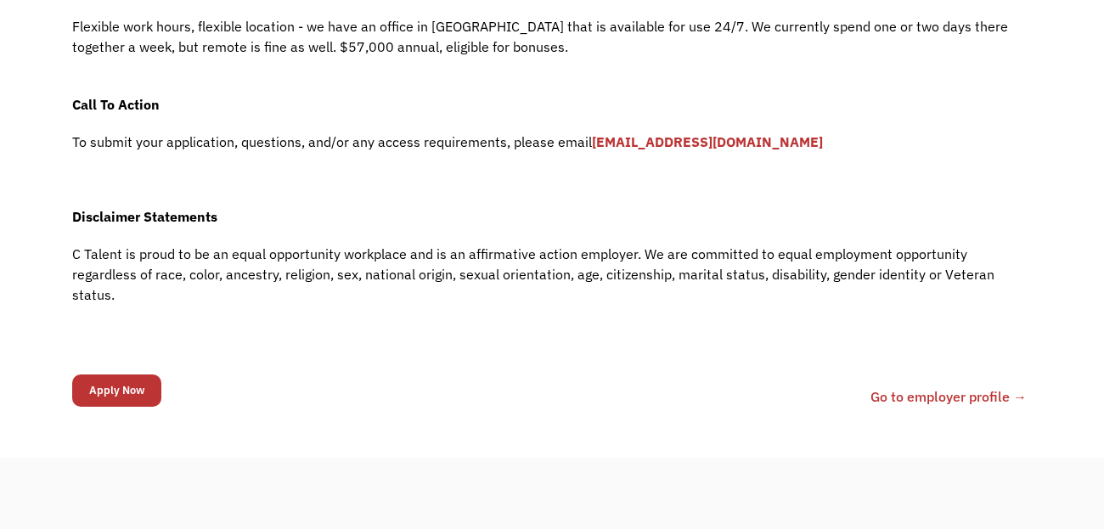
scroll to position [1326, 0]
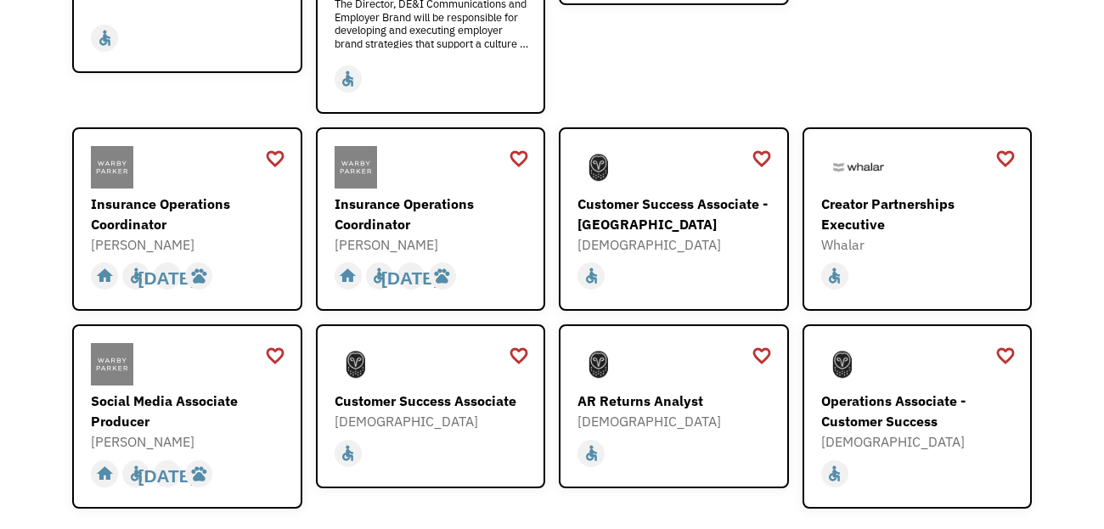
scroll to position [450, 0]
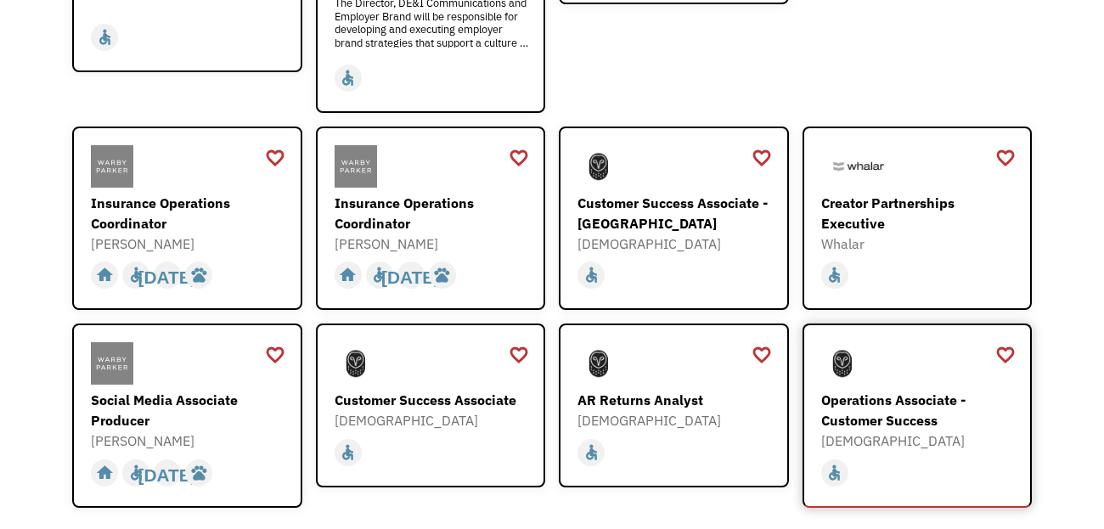
click at [898, 390] on div "Operations Associate - Customer Success" at bounding box center [919, 410] width 197 height 41
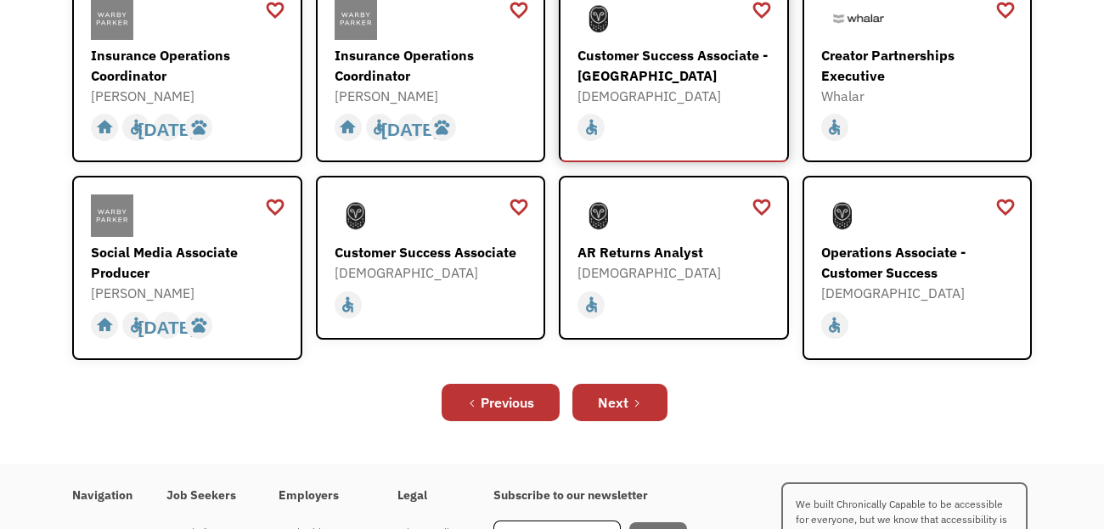
scroll to position [628, 0]
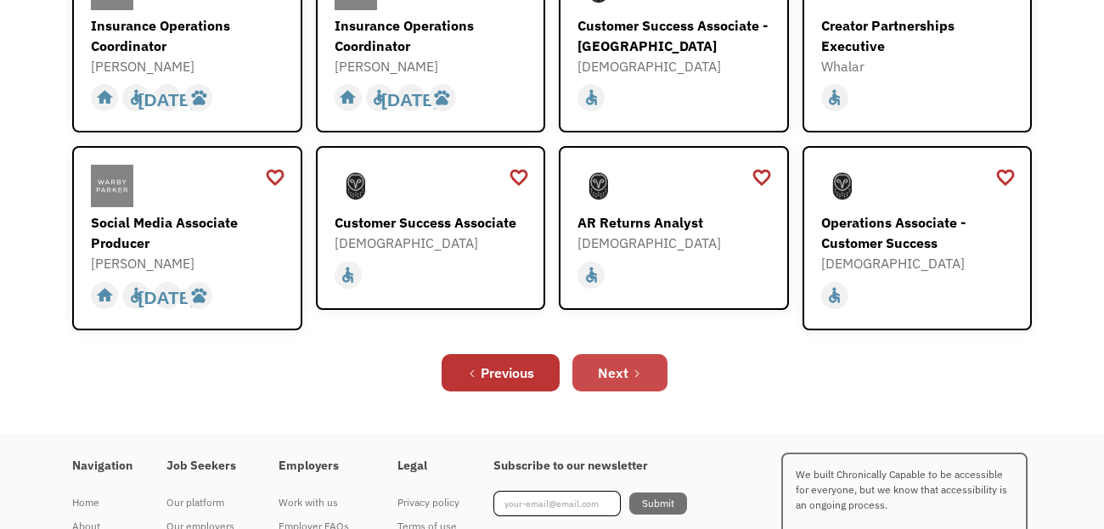
click at [621, 363] on div "Next" at bounding box center [613, 373] width 31 height 20
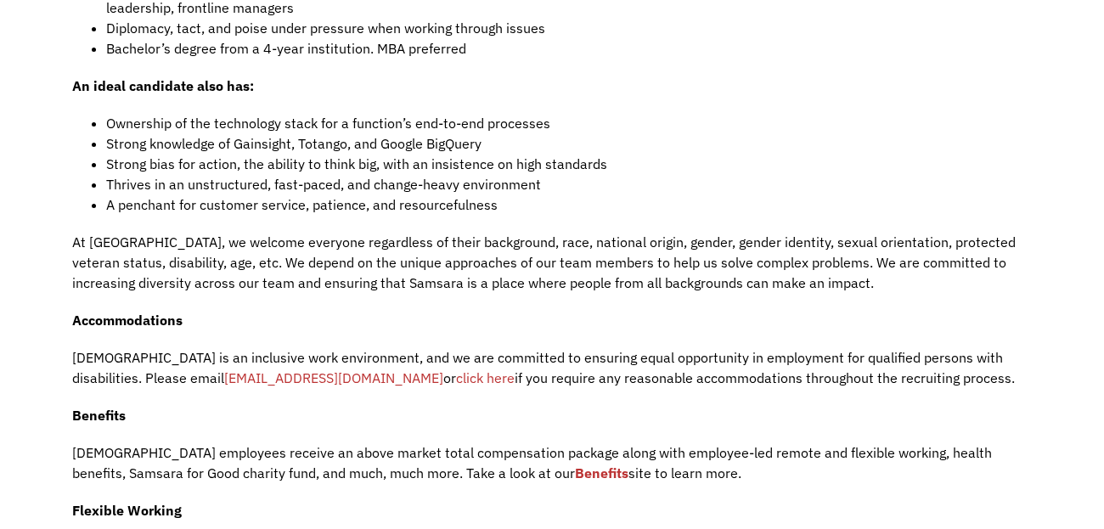
scroll to position [1947, 0]
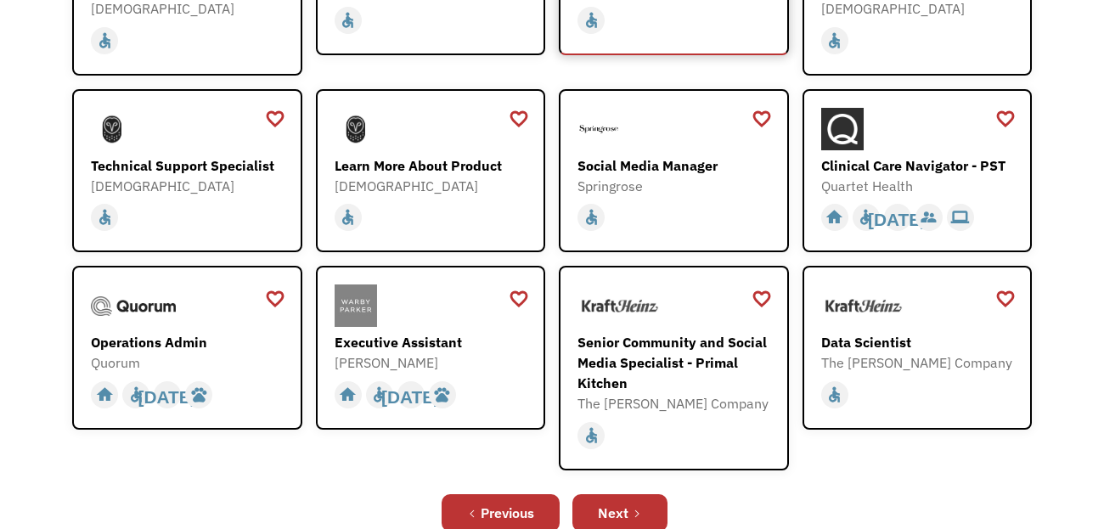
scroll to position [421, 0]
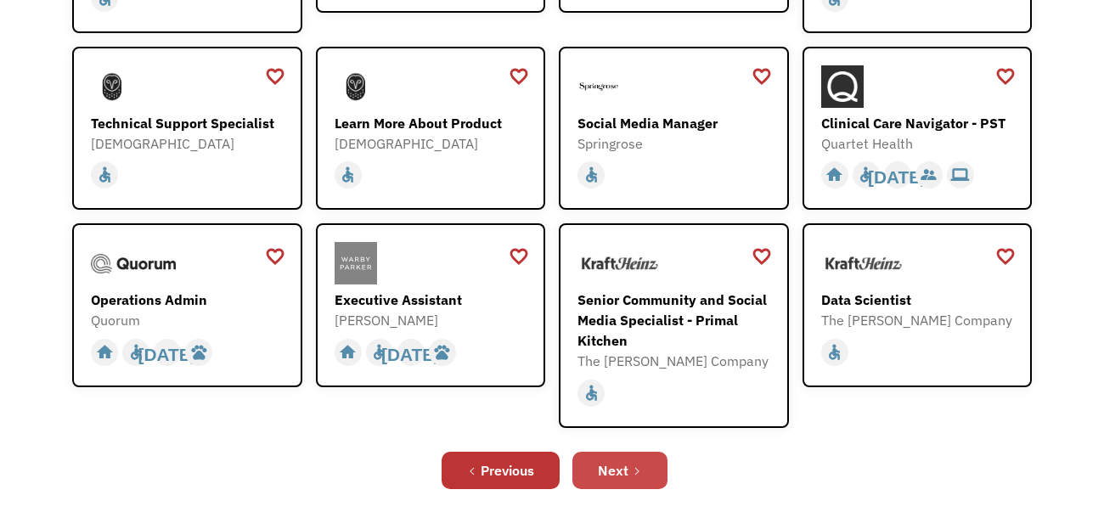
click at [618, 477] on div "Next" at bounding box center [613, 470] width 31 height 20
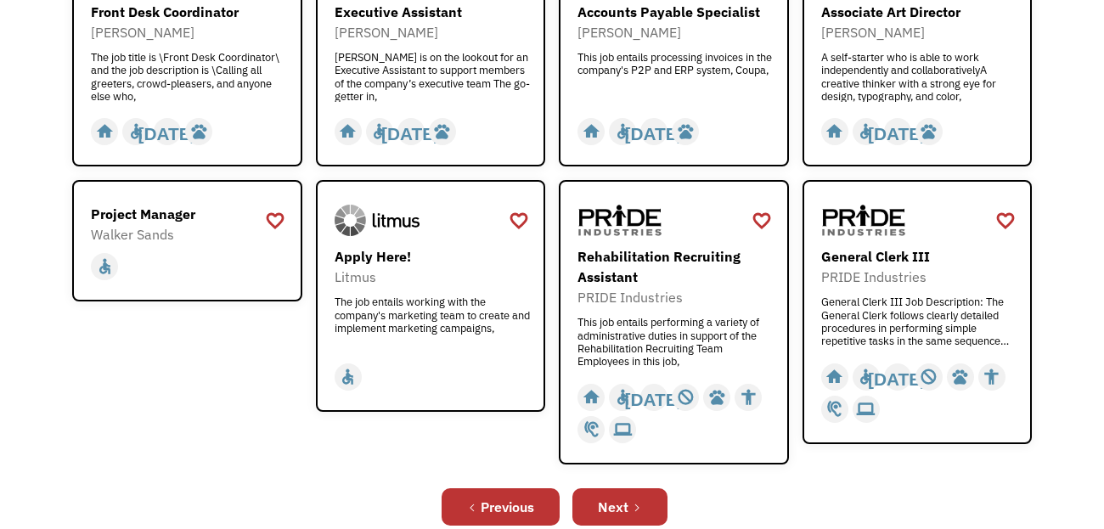
scroll to position [578, 0]
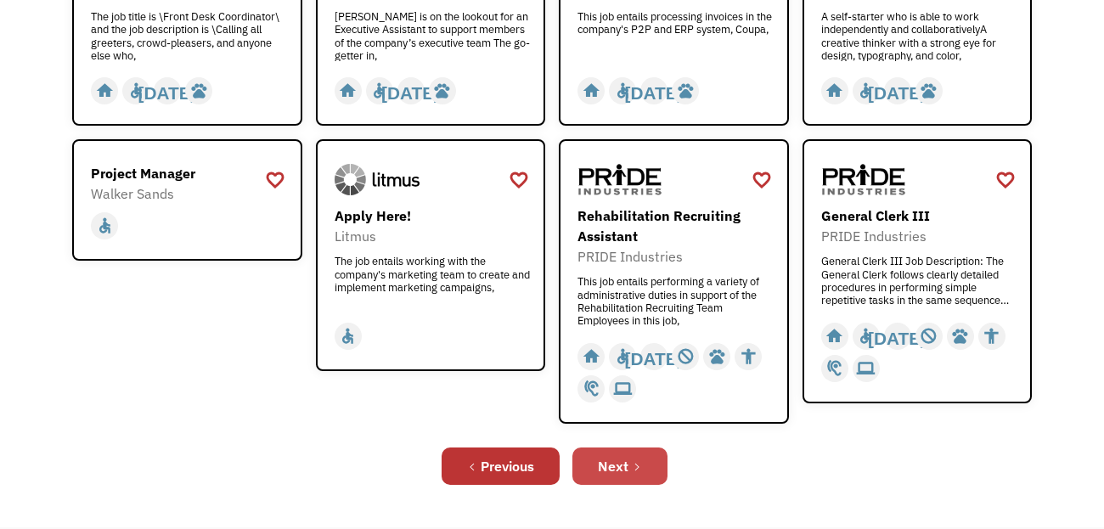
click at [629, 464] on link "Next" at bounding box center [620, 466] width 95 height 37
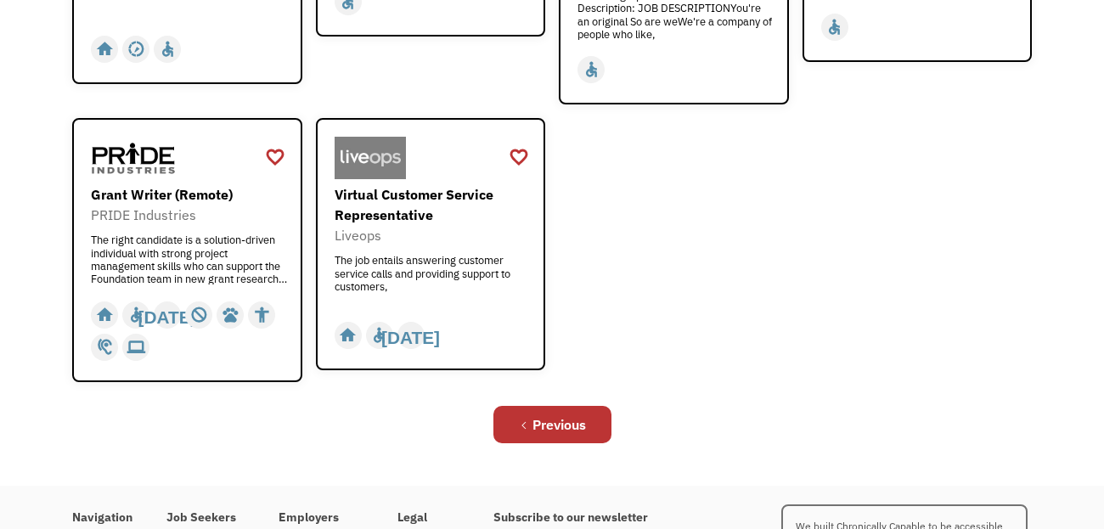
scroll to position [751, 0]
